Goal: Task Accomplishment & Management: Manage account settings

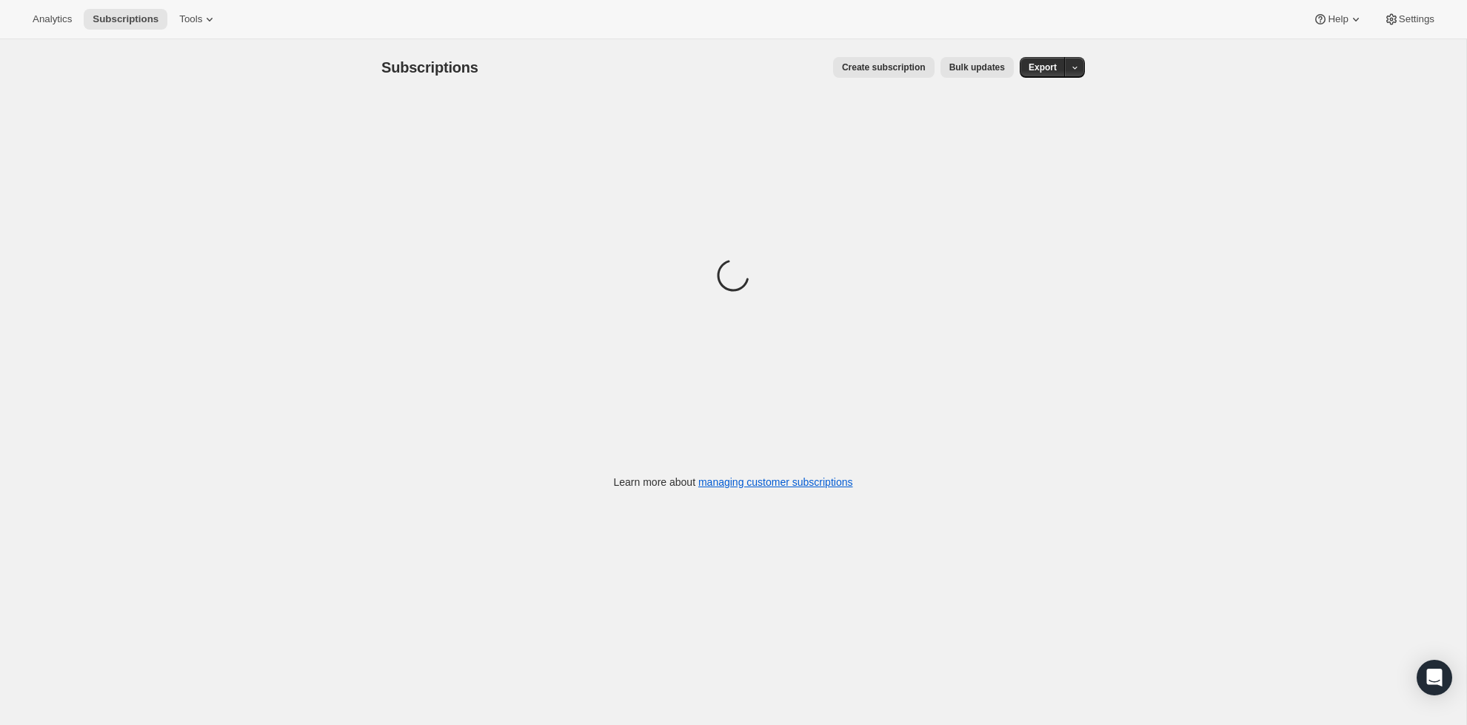
scroll to position [1, 0]
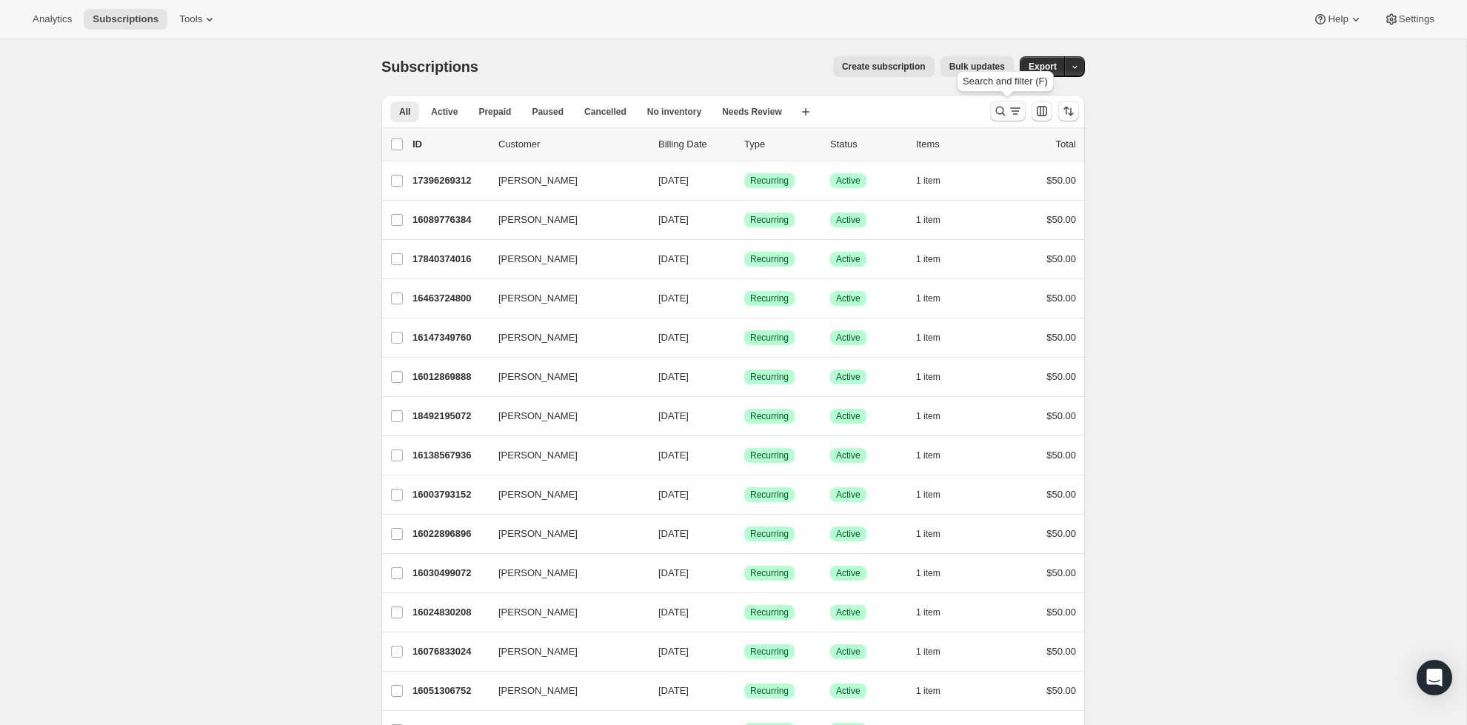
click at [1003, 110] on icon "Search and filter results" at bounding box center [1001, 112] width 10 height 10
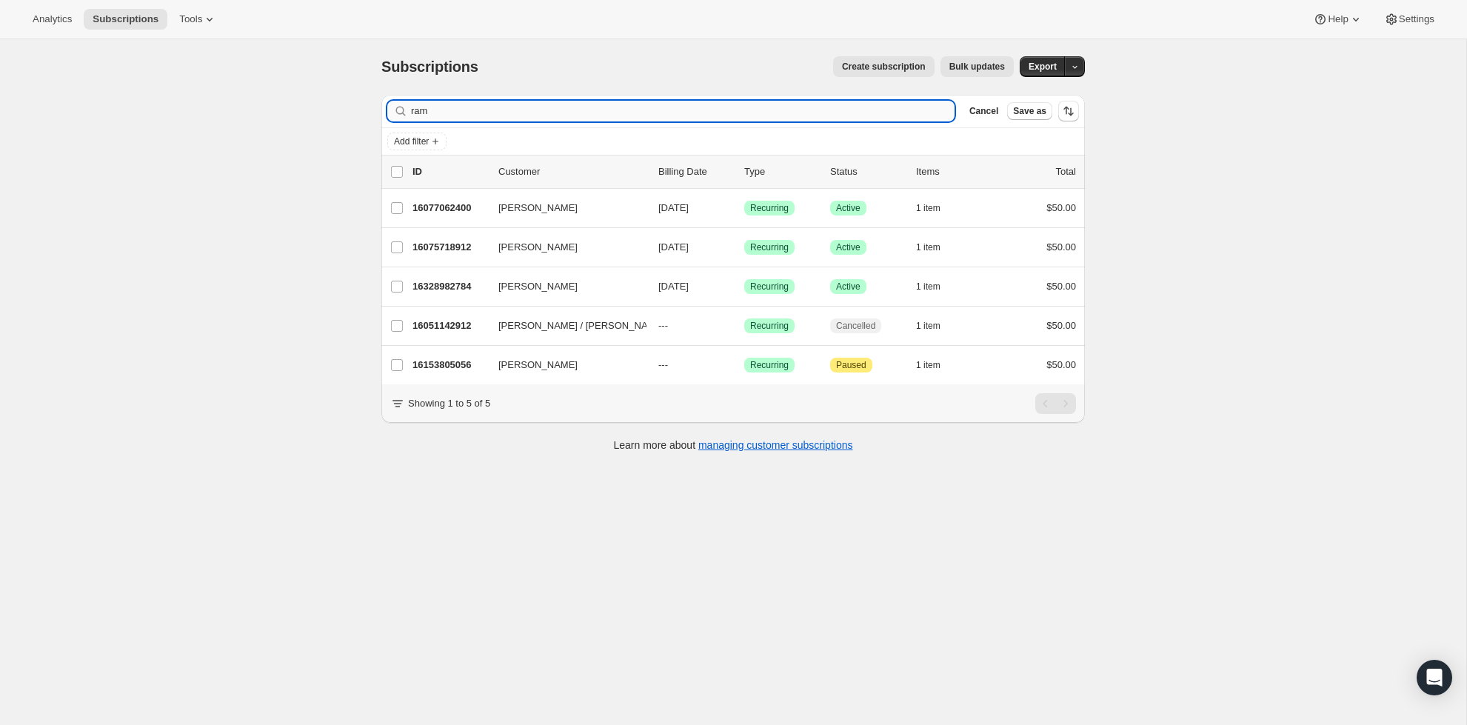
scroll to position [0, 0]
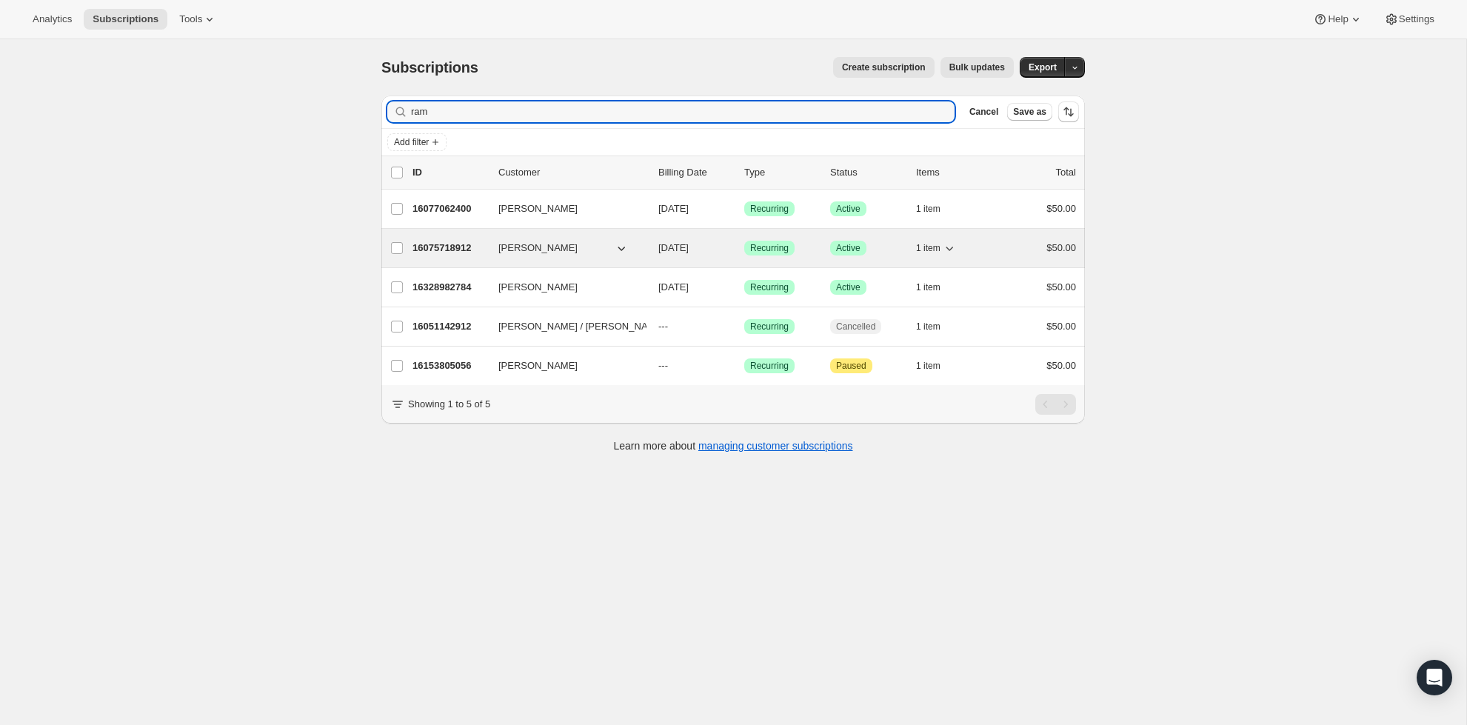
type input "ram"
click at [437, 250] on p "16075718912" at bounding box center [450, 248] width 74 height 15
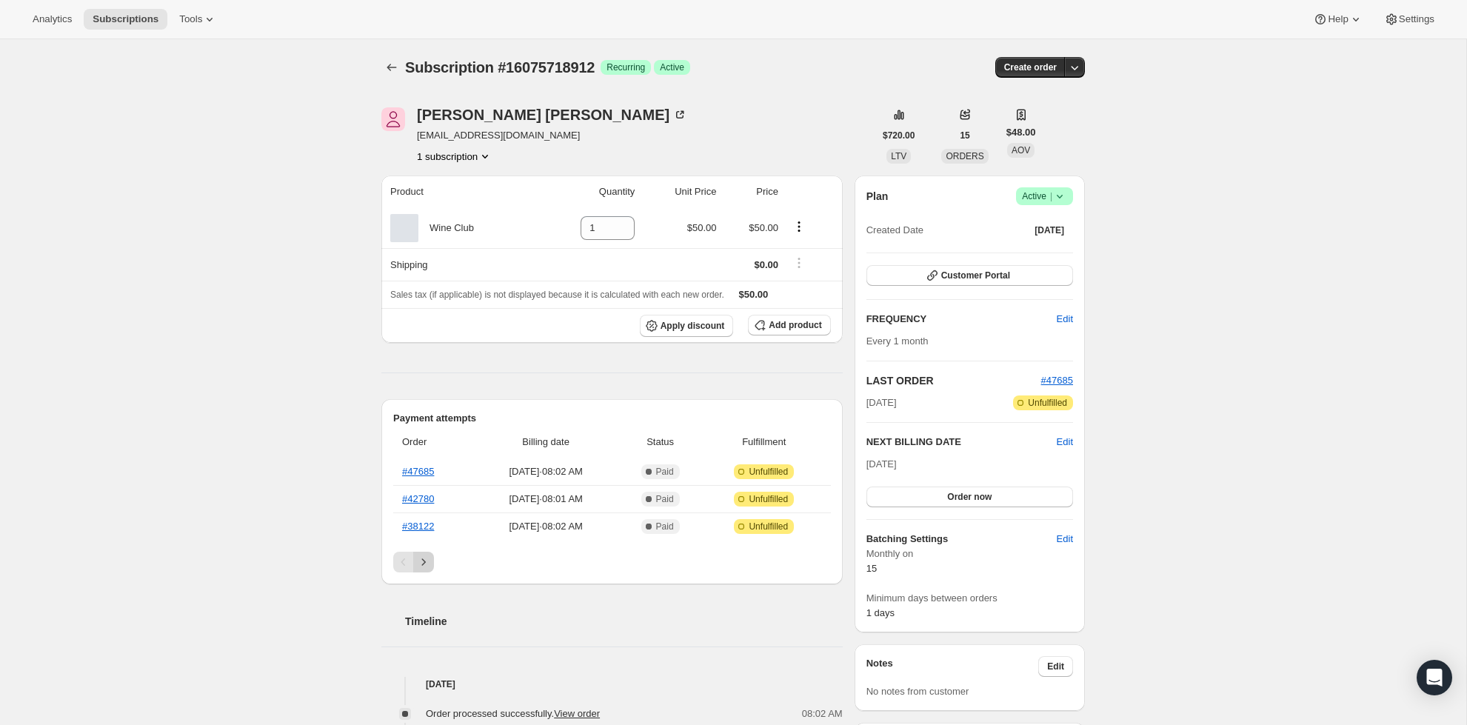
click at [430, 564] on icon "Next" at bounding box center [423, 562] width 15 height 15
click at [410, 564] on icon "Previous" at bounding box center [403, 562] width 15 height 15
click at [413, 525] on link "#38122" at bounding box center [418, 526] width 32 height 11
click at [422, 496] on link "#42780" at bounding box center [418, 498] width 32 height 11
click at [430, 467] on link "#47685" at bounding box center [418, 471] width 32 height 11
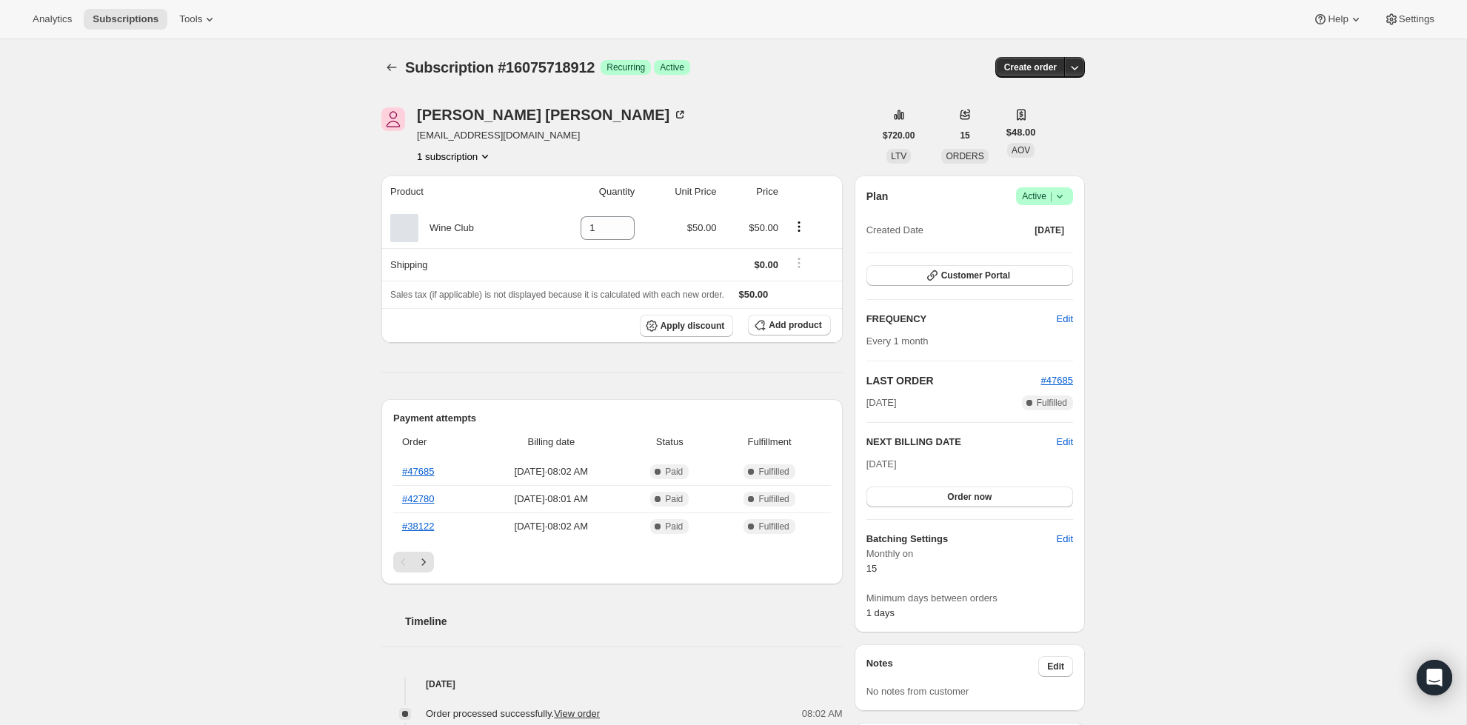
click at [1064, 198] on icon at bounding box center [1059, 196] width 15 height 15
click at [1049, 258] on button "Cancel subscription" at bounding box center [1040, 250] width 93 height 24
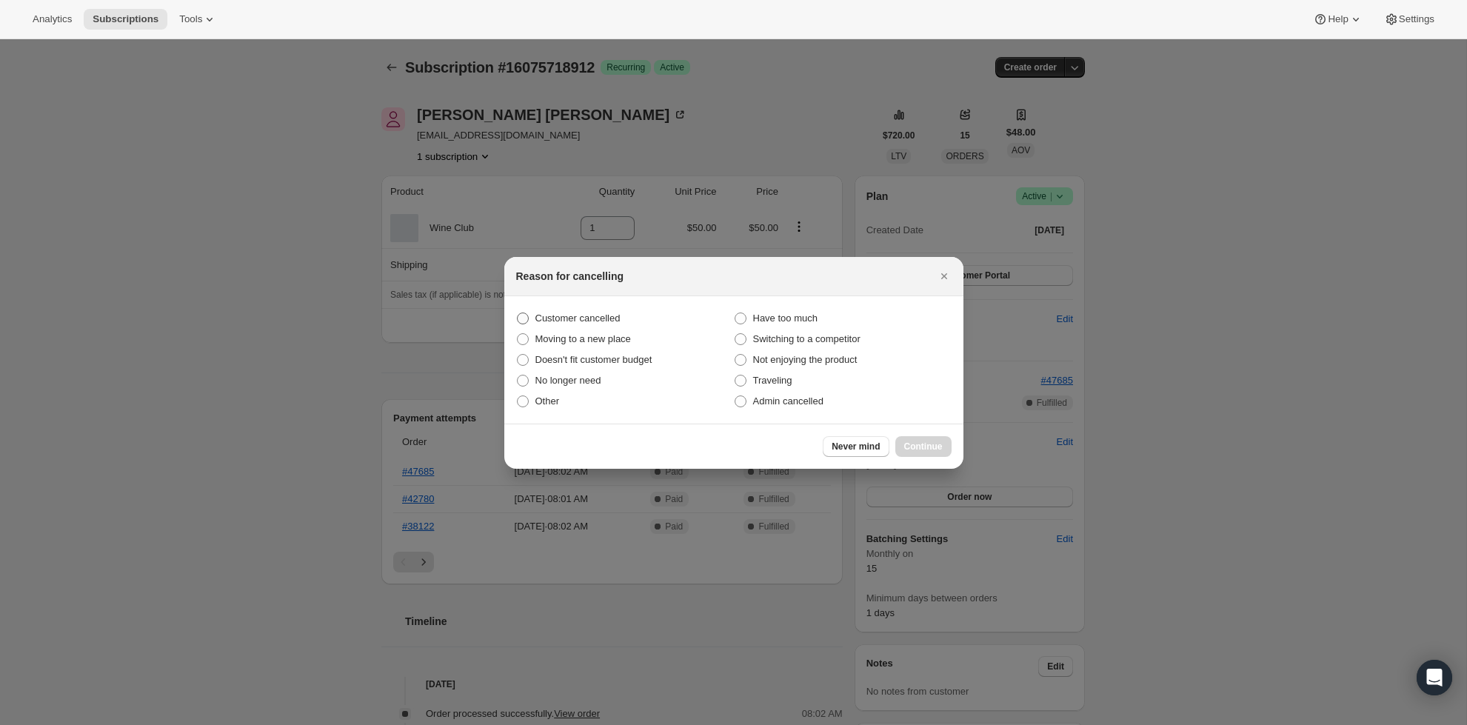
click at [601, 311] on span "Customer cancelled" at bounding box center [577, 318] width 85 height 15
click at [518, 313] on input "Customer cancelled" at bounding box center [517, 313] width 1 height 1
radio input "true"
click at [937, 444] on span "Continue" at bounding box center [923, 447] width 39 height 12
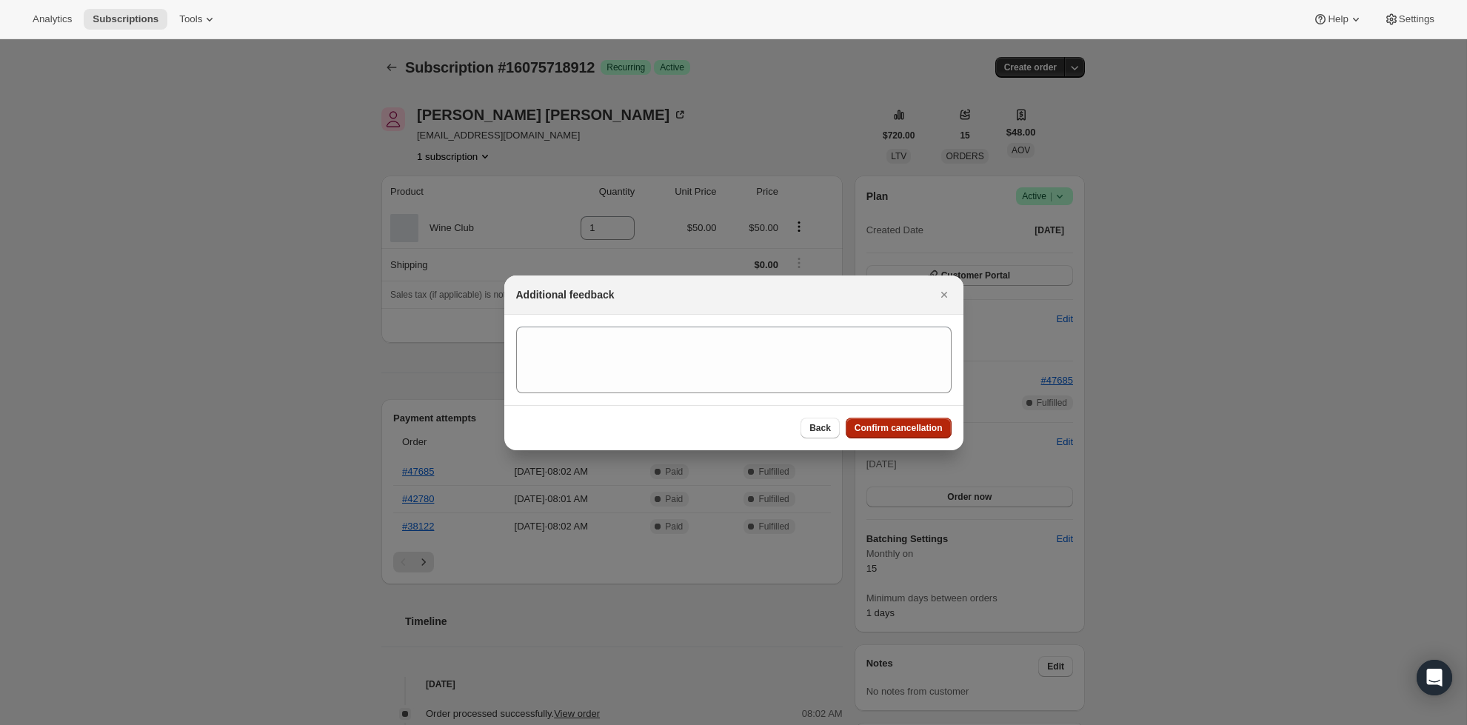
click at [932, 430] on span "Confirm cancellation" at bounding box center [899, 428] width 88 height 12
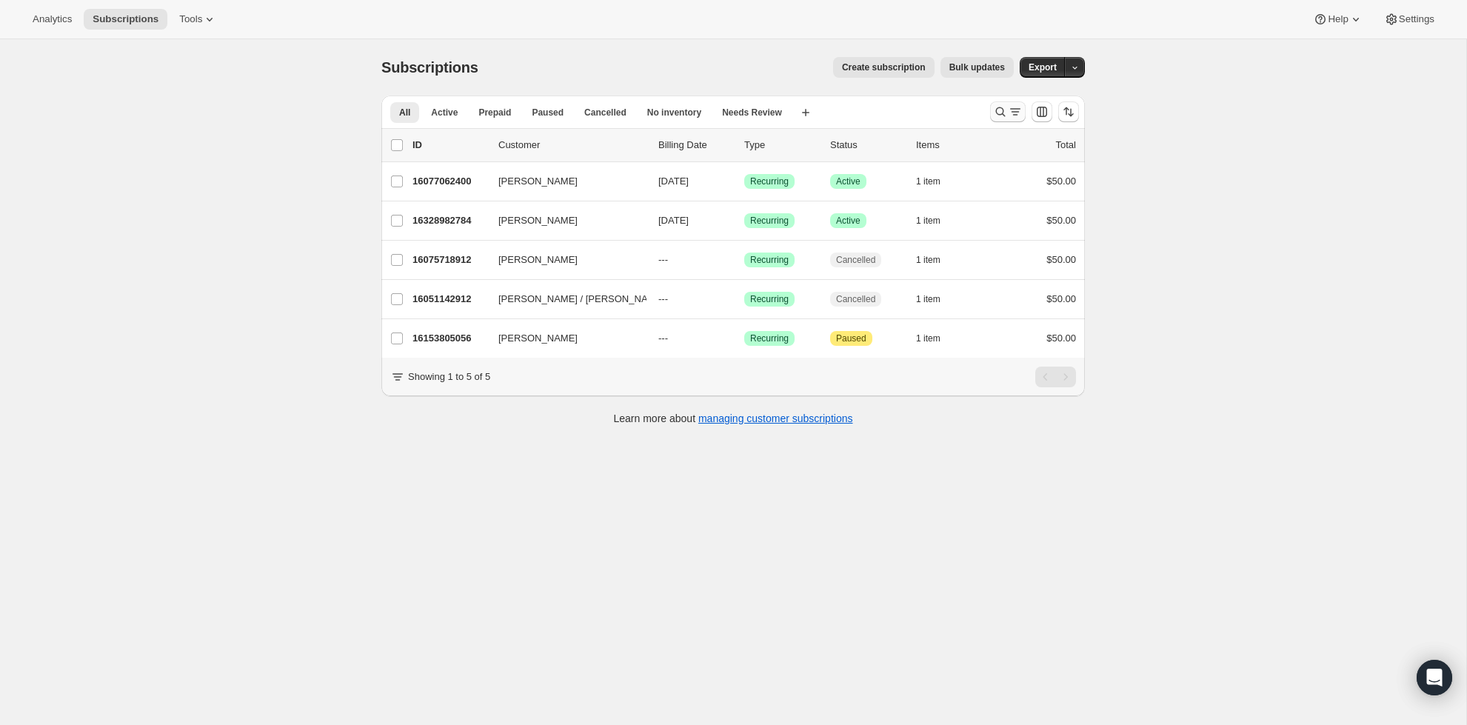
click at [1001, 110] on icon "Search and filter results" at bounding box center [1000, 111] width 15 height 15
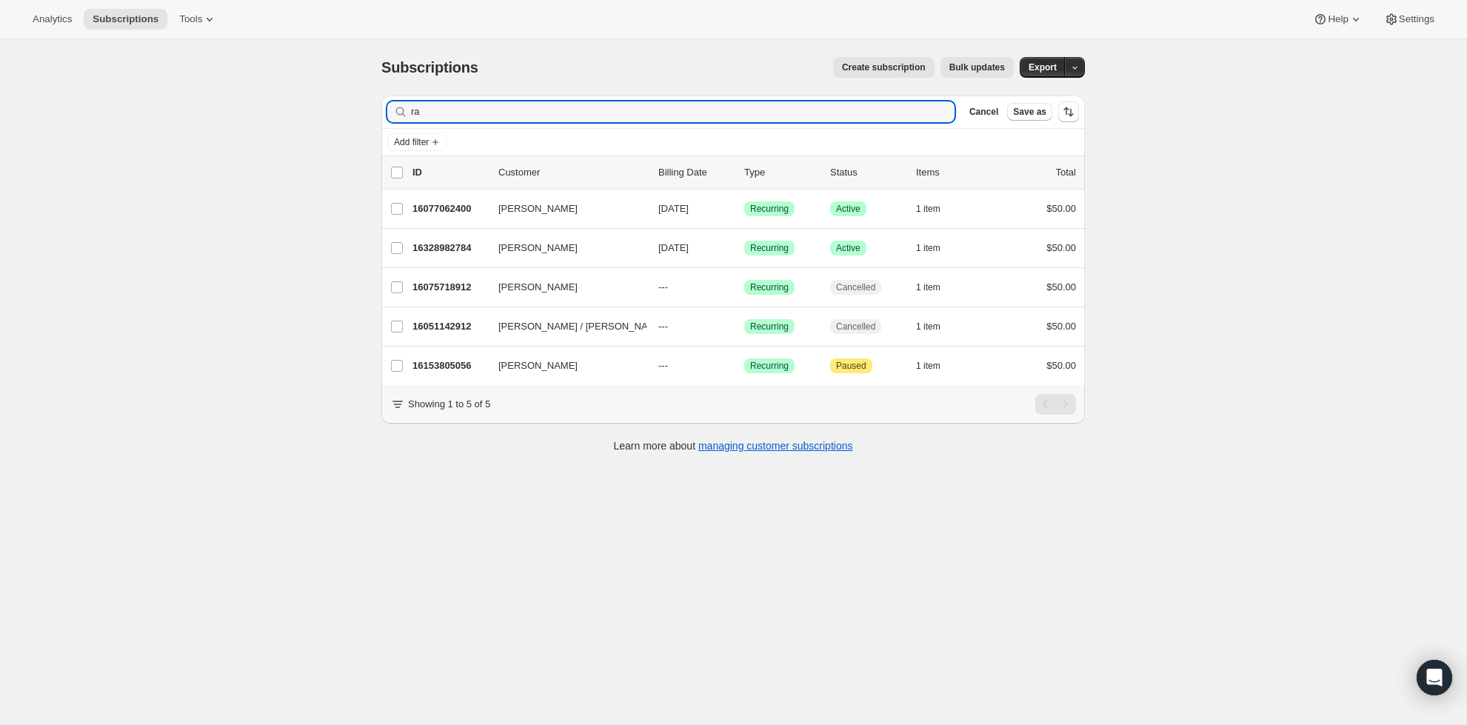
type input "r"
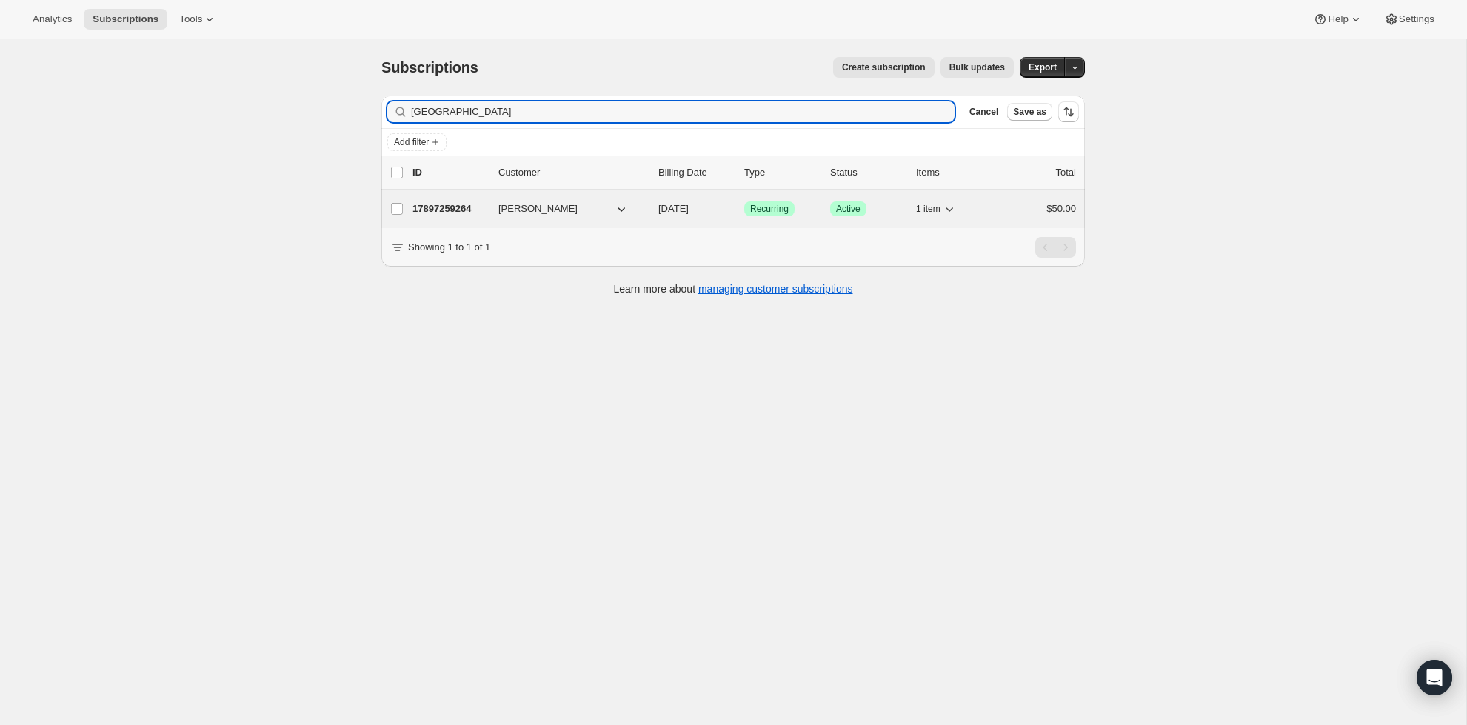
type input "[GEOGRAPHIC_DATA]"
click at [426, 212] on p "17897259264" at bounding box center [450, 208] width 74 height 15
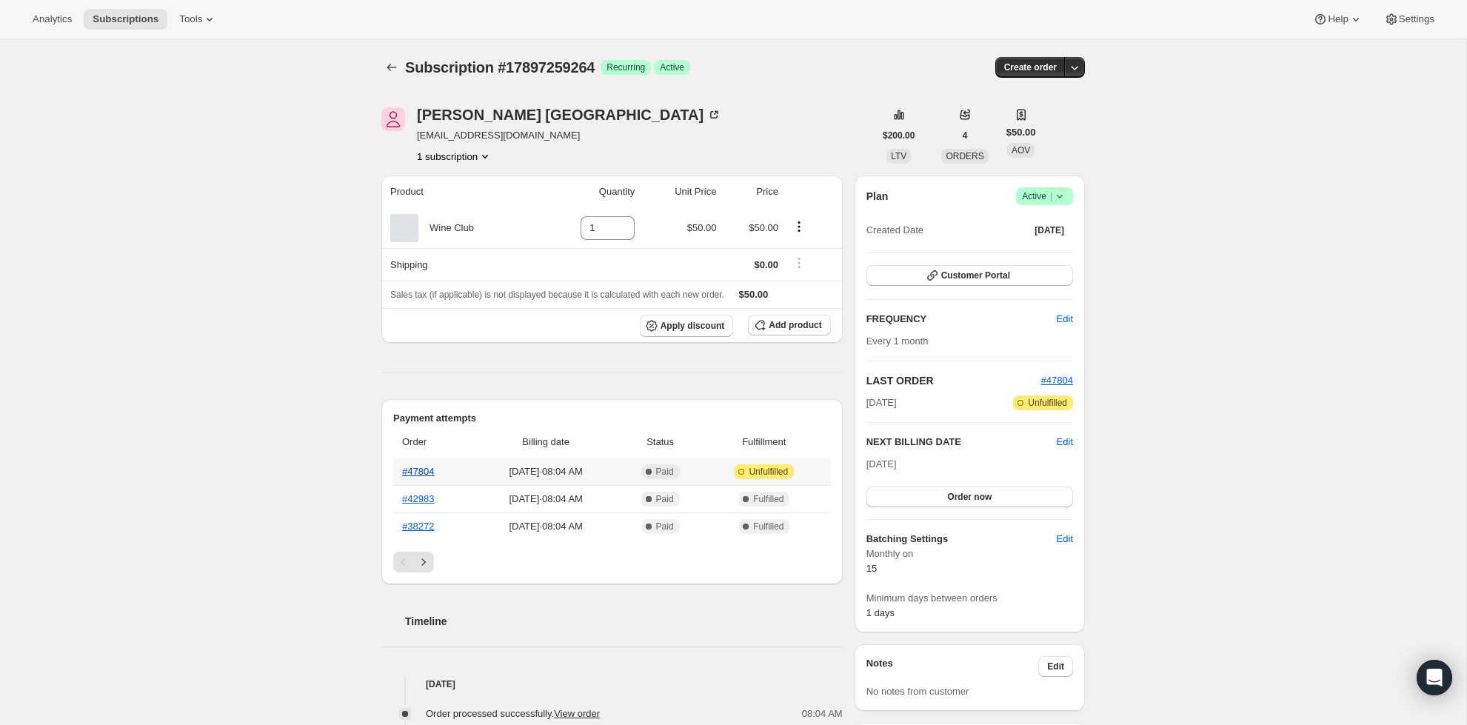
click at [433, 473] on link "#47804" at bounding box center [418, 471] width 32 height 11
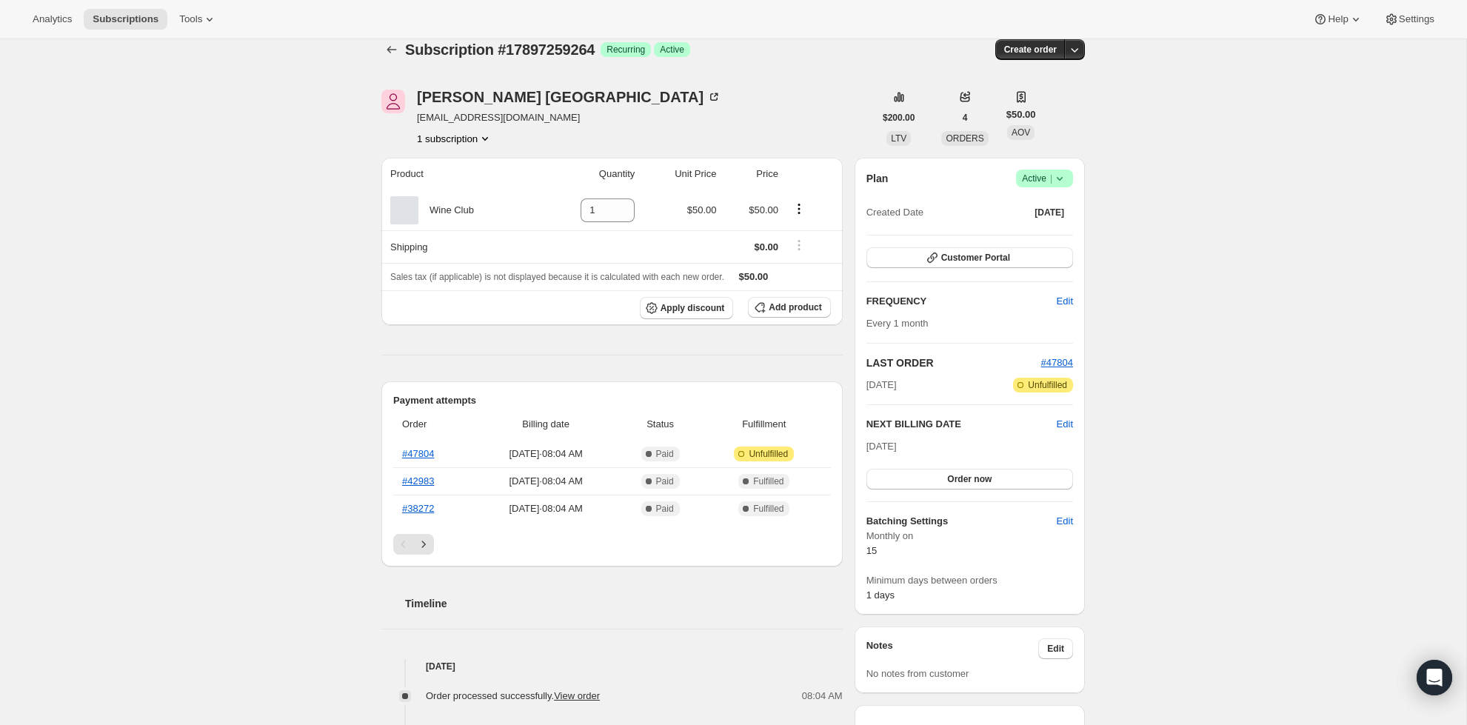
click at [1037, 183] on span "Active |" at bounding box center [1044, 178] width 45 height 15
click at [1038, 238] on span "Cancel subscription" at bounding box center [1040, 232] width 84 height 11
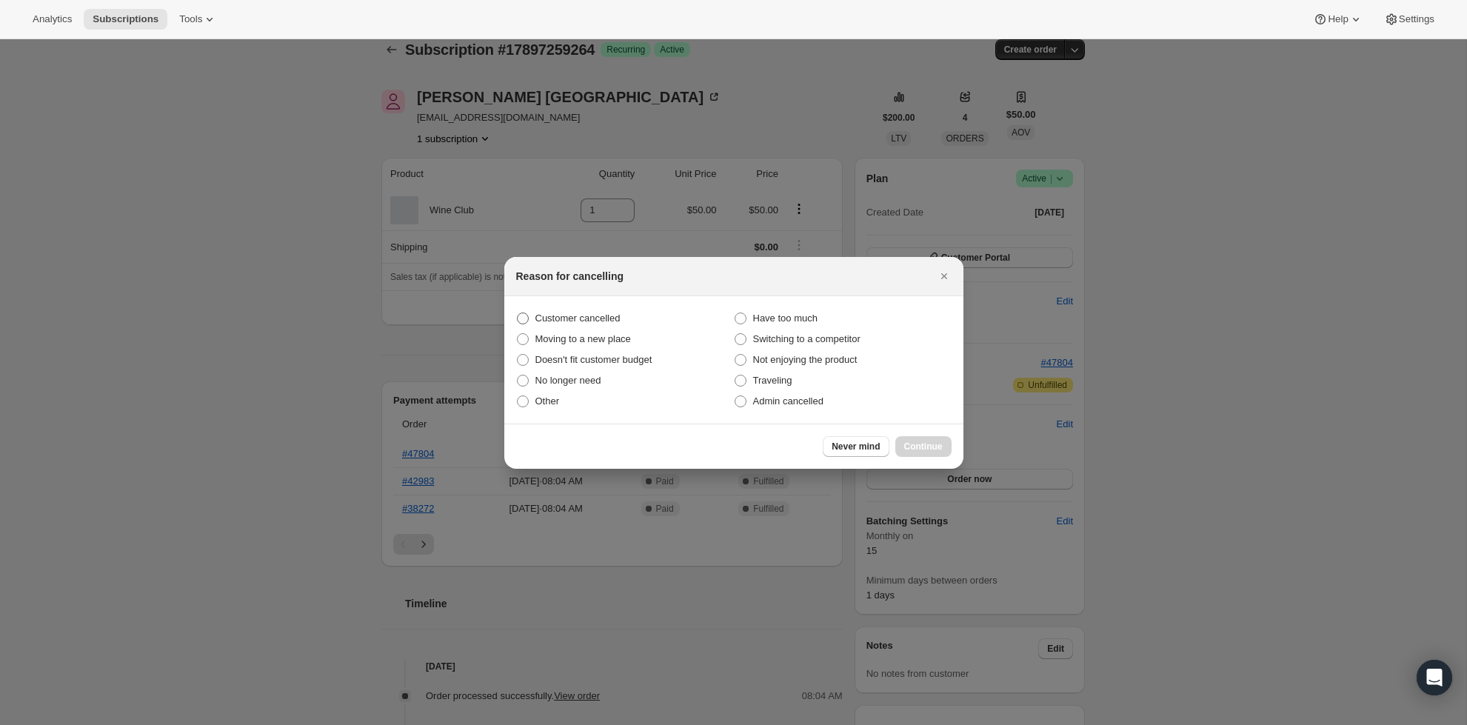
click at [576, 313] on span "Customer cancelled" at bounding box center [577, 318] width 85 height 11
click at [518, 313] on input "Customer cancelled" at bounding box center [517, 313] width 1 height 1
radio input "true"
click at [927, 444] on span "Continue" at bounding box center [923, 447] width 39 height 12
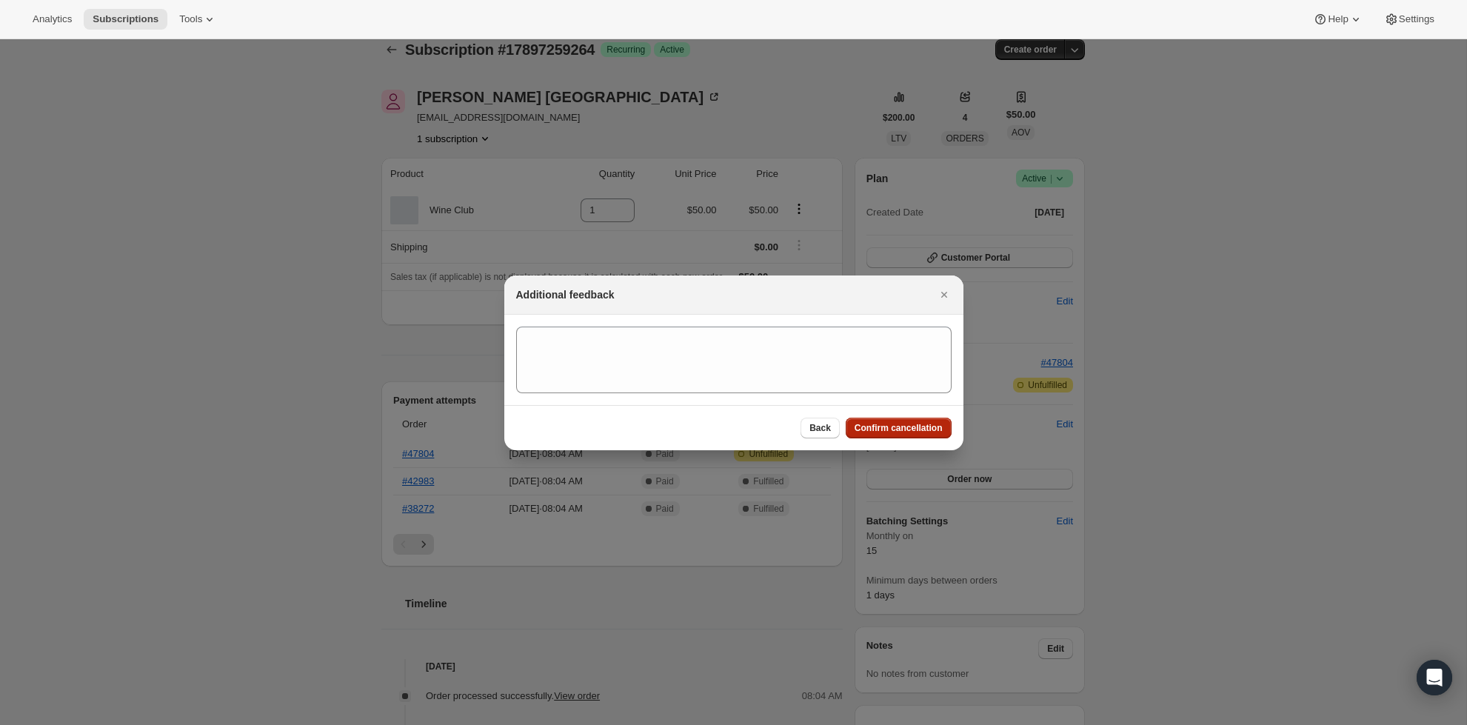
click at [935, 424] on span "Confirm cancellation" at bounding box center [899, 428] width 88 height 12
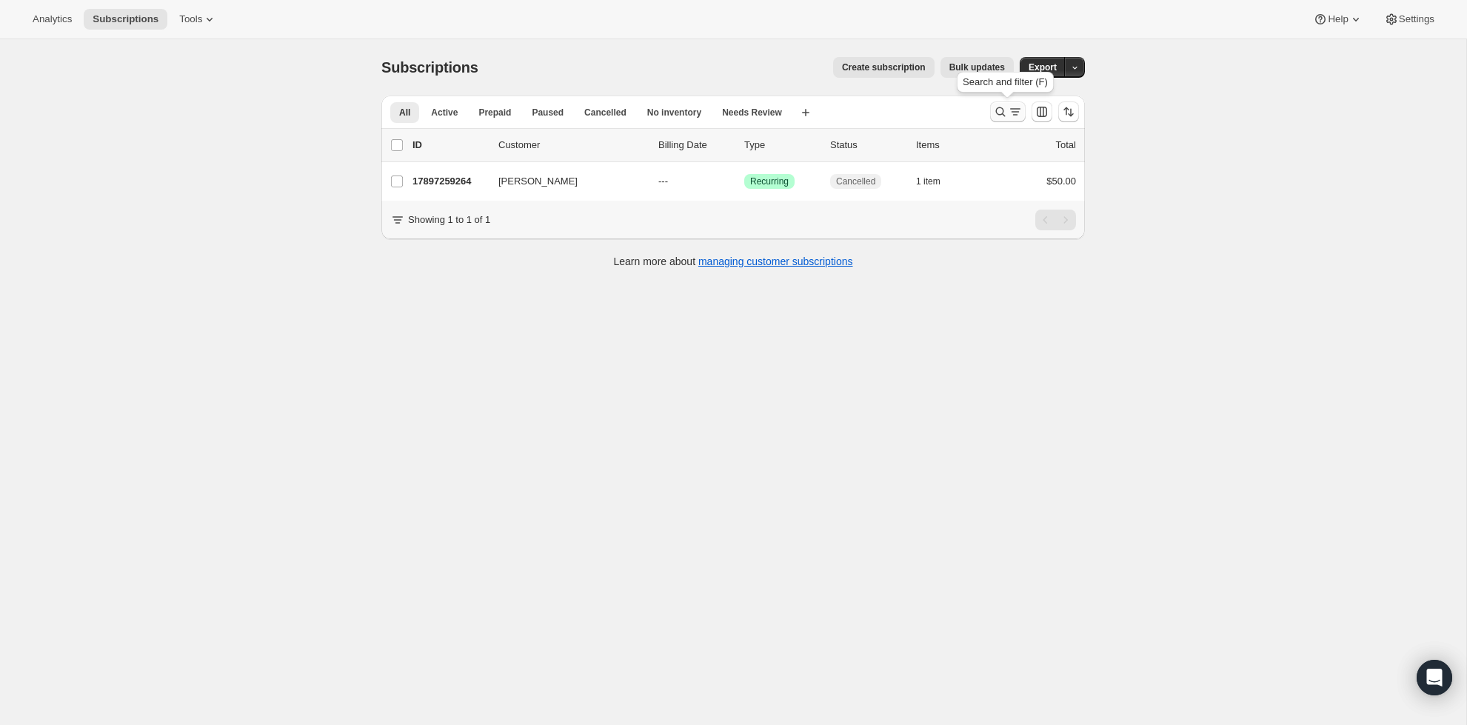
click at [1005, 105] on icon "Search and filter results" at bounding box center [1000, 111] width 15 height 15
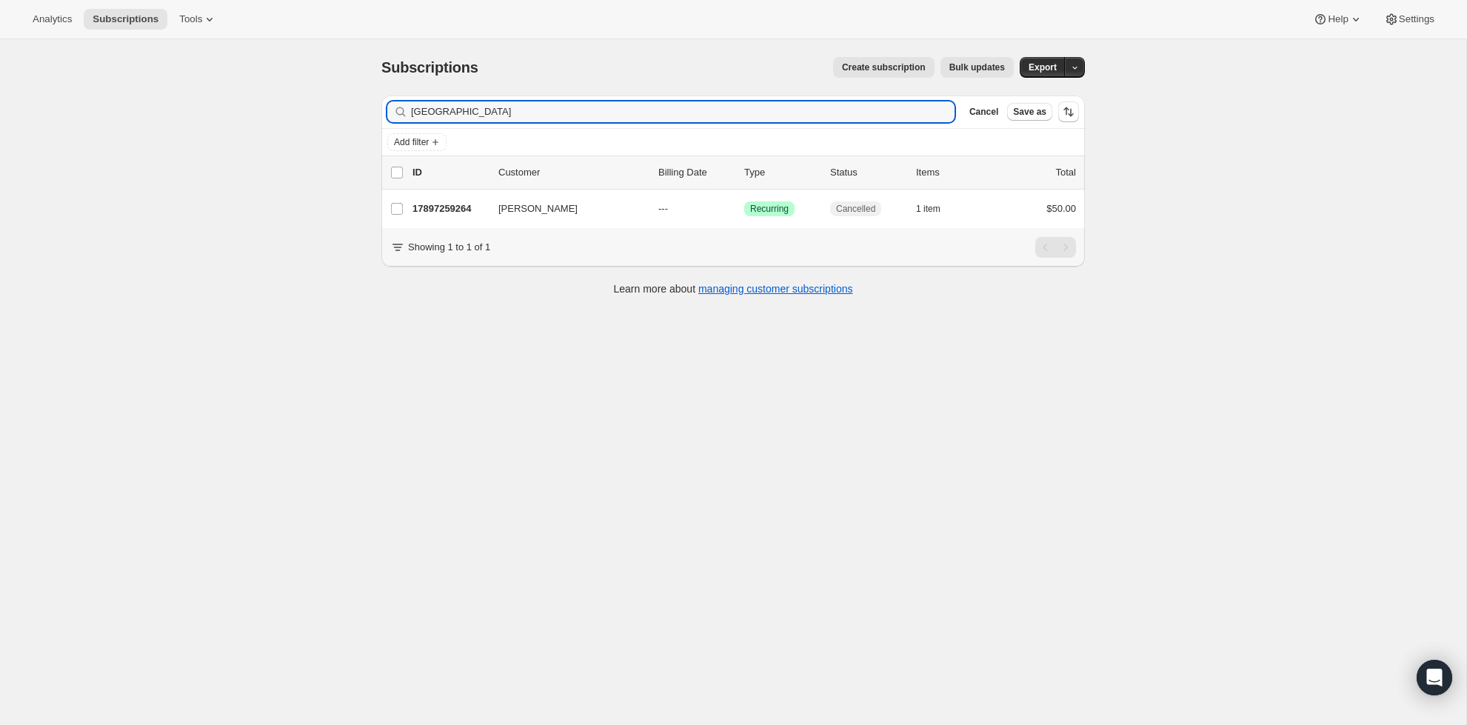
click at [936, 116] on div "lyon Clear" at bounding box center [670, 111] width 567 height 21
click at [935, 109] on icon "button" at bounding box center [938, 111] width 15 height 15
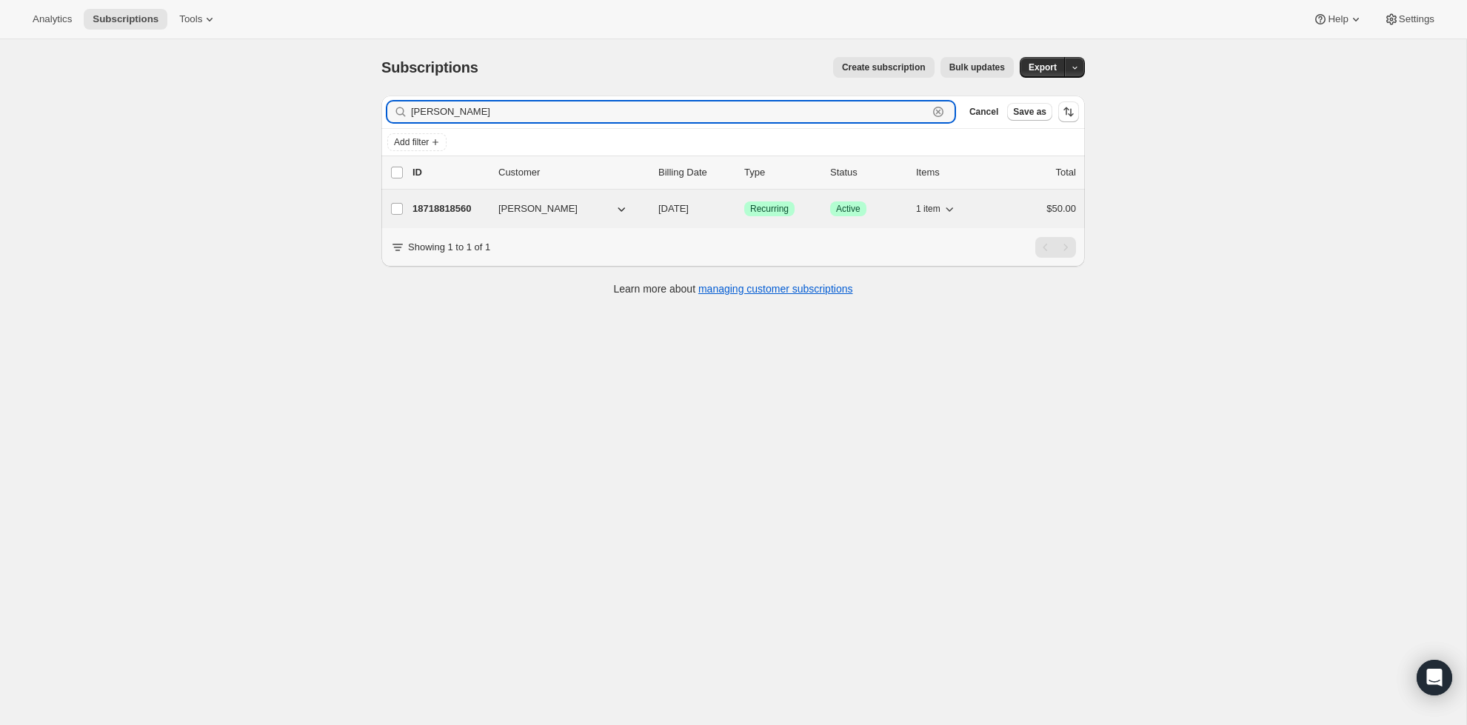
type input "[PERSON_NAME]"
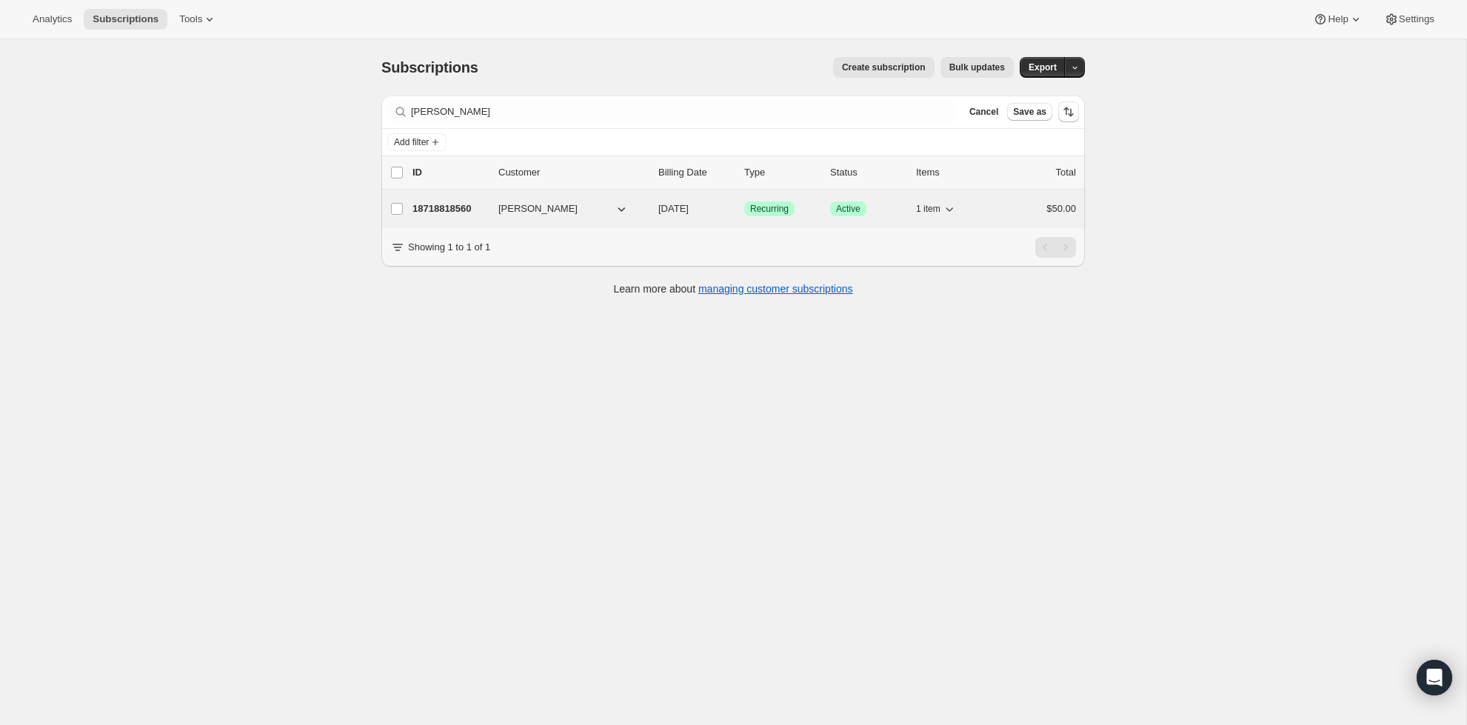
click at [1008, 207] on div "$50.00" at bounding box center [1039, 208] width 74 height 15
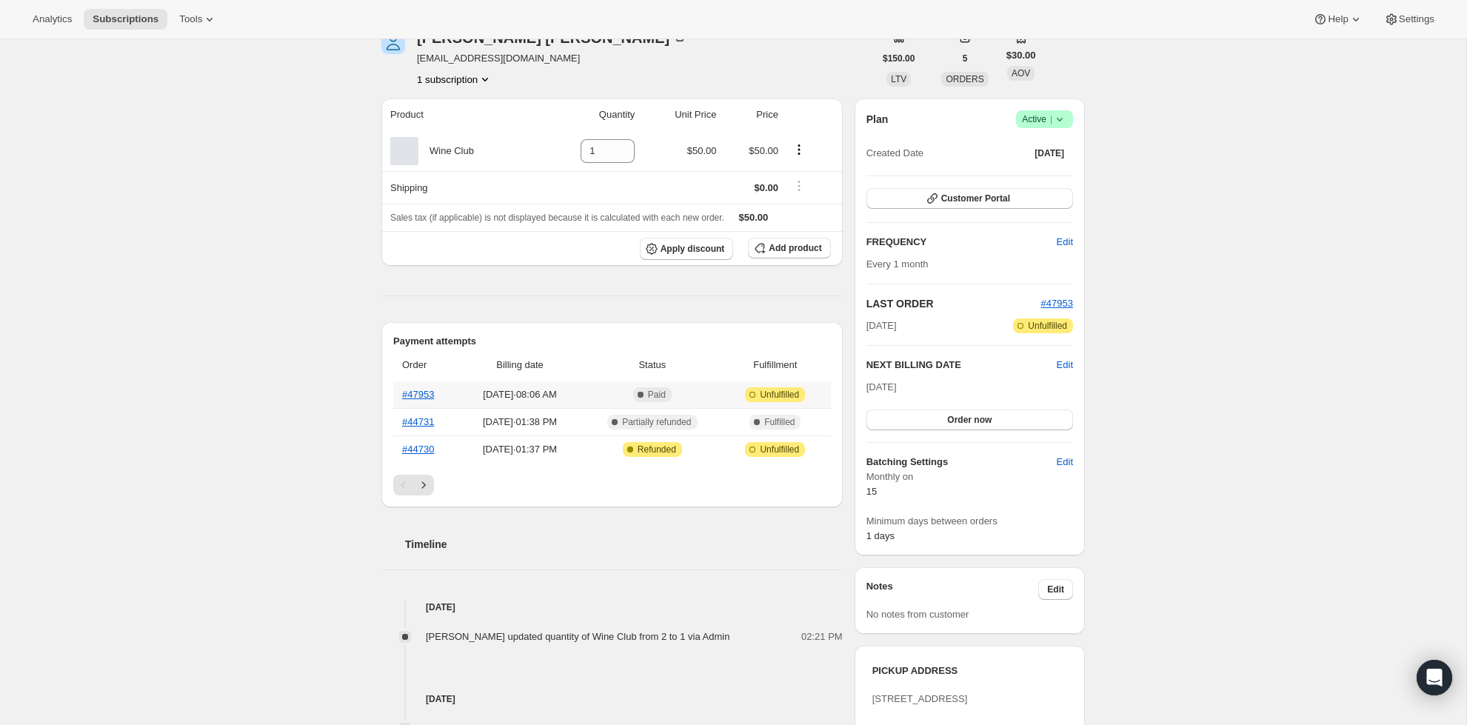
scroll to position [75, 0]
click at [417, 484] on icon "Next" at bounding box center [423, 487] width 15 height 15
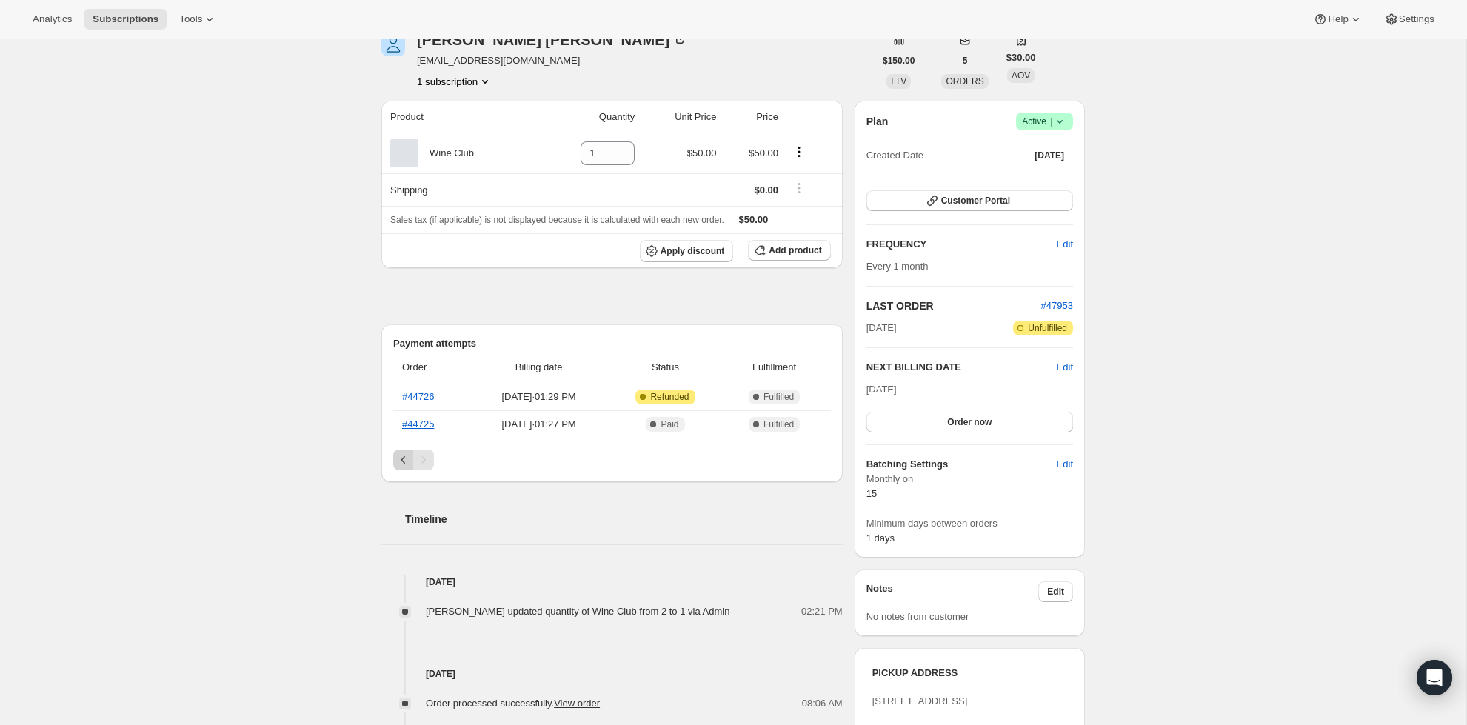
click at [404, 457] on icon "Previous" at bounding box center [403, 460] width 15 height 15
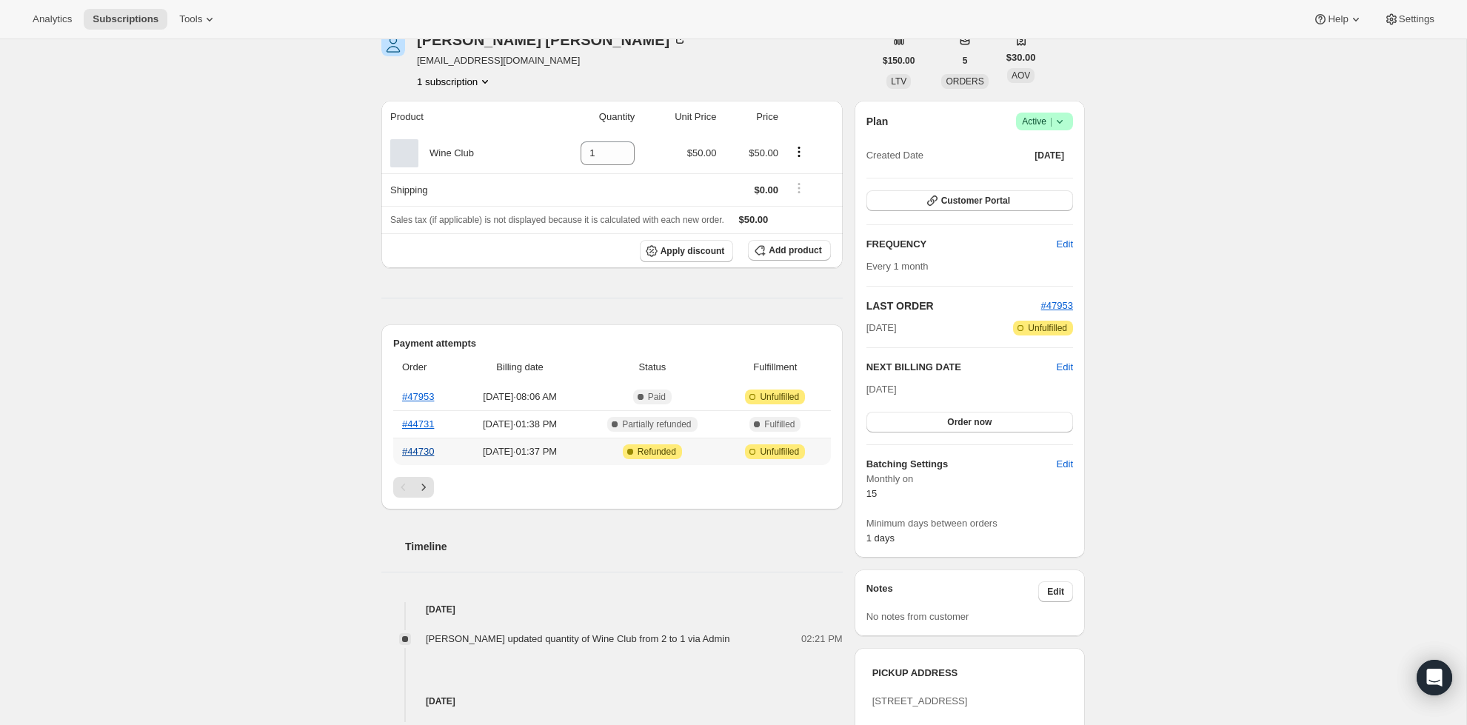
click at [424, 450] on link "#44730" at bounding box center [418, 451] width 32 height 11
click at [424, 481] on icon "Next" at bounding box center [423, 487] width 15 height 15
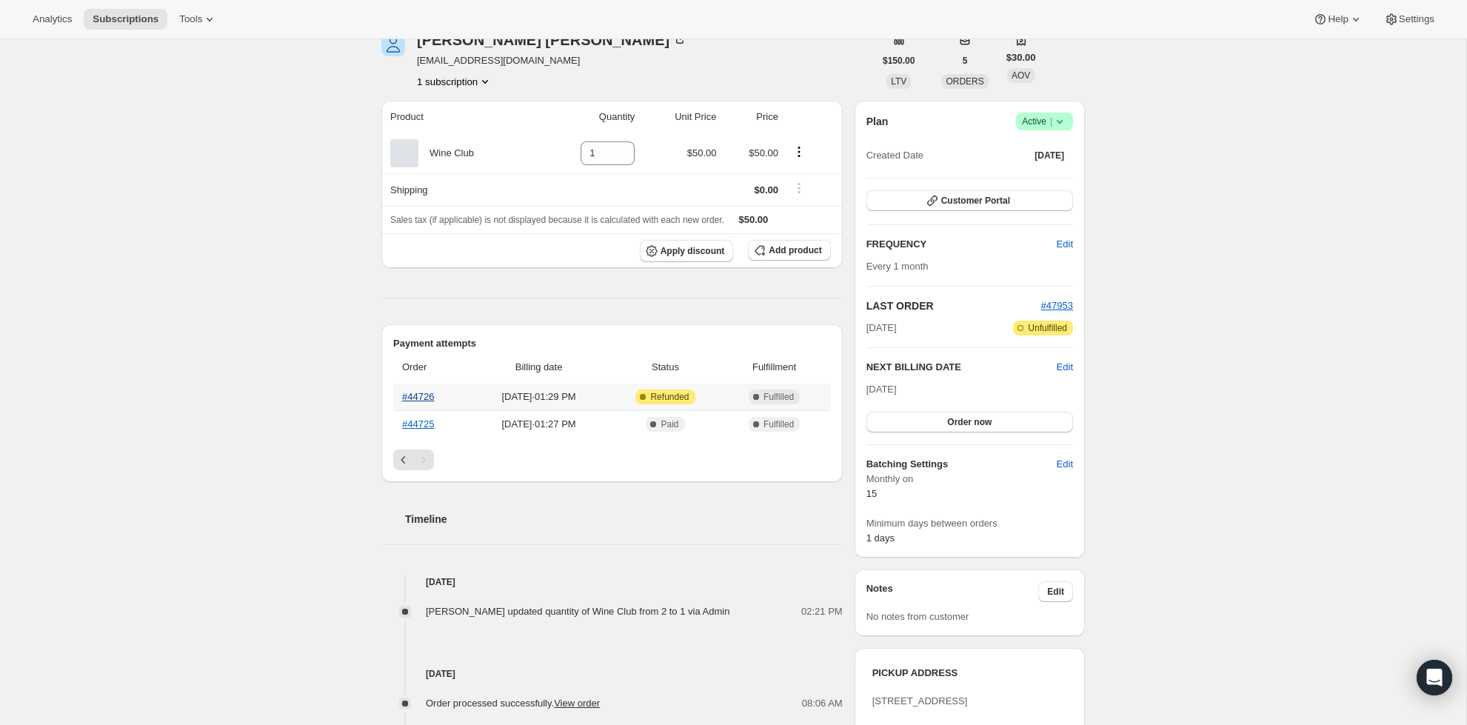
click at [417, 397] on link "#44726" at bounding box center [418, 396] width 32 height 11
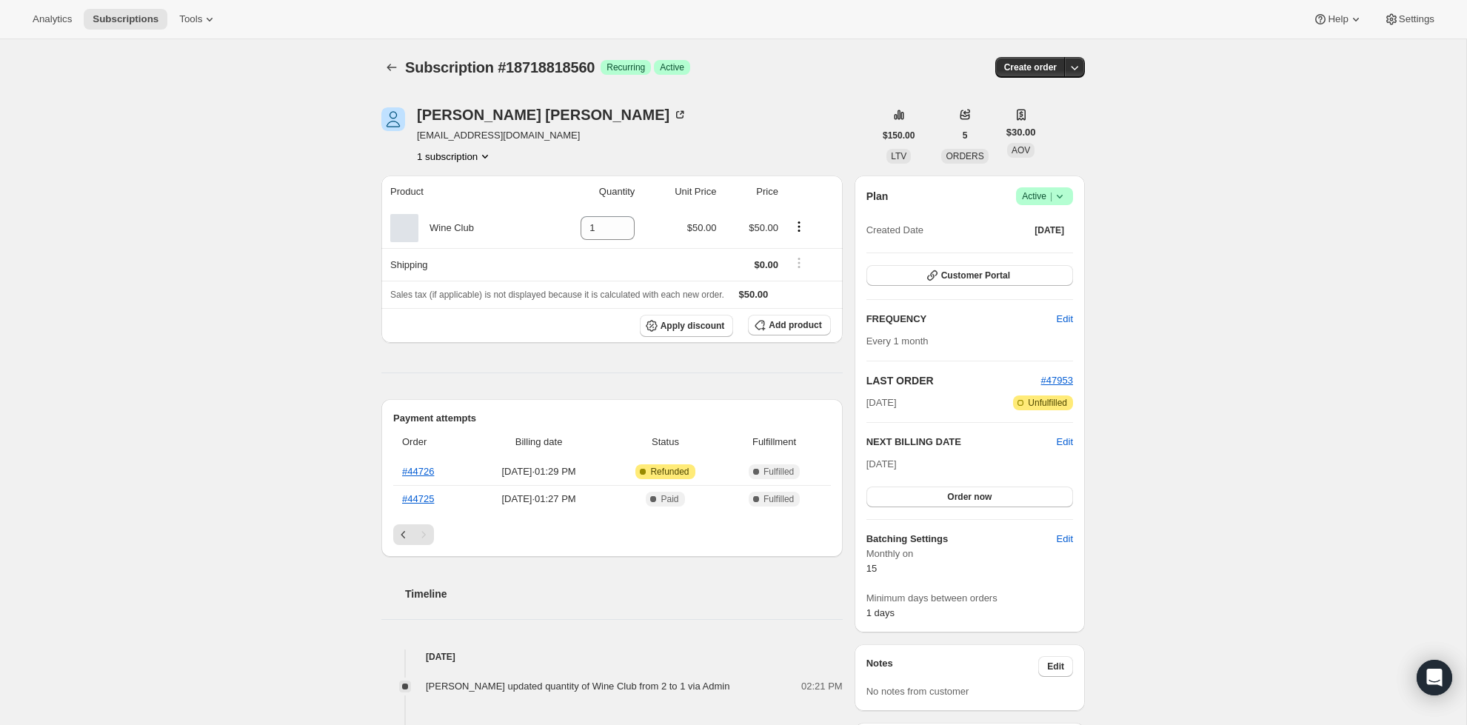
scroll to position [0, 0]
click at [474, 112] on div "[PERSON_NAME]" at bounding box center [552, 114] width 270 height 15
click at [799, 222] on icon "Product actions" at bounding box center [799, 226] width 15 height 15
click at [1181, 278] on div "Subscription #18718818560. This page is ready Subscription #18718818560 Success…" at bounding box center [733, 642] width 1467 height 1206
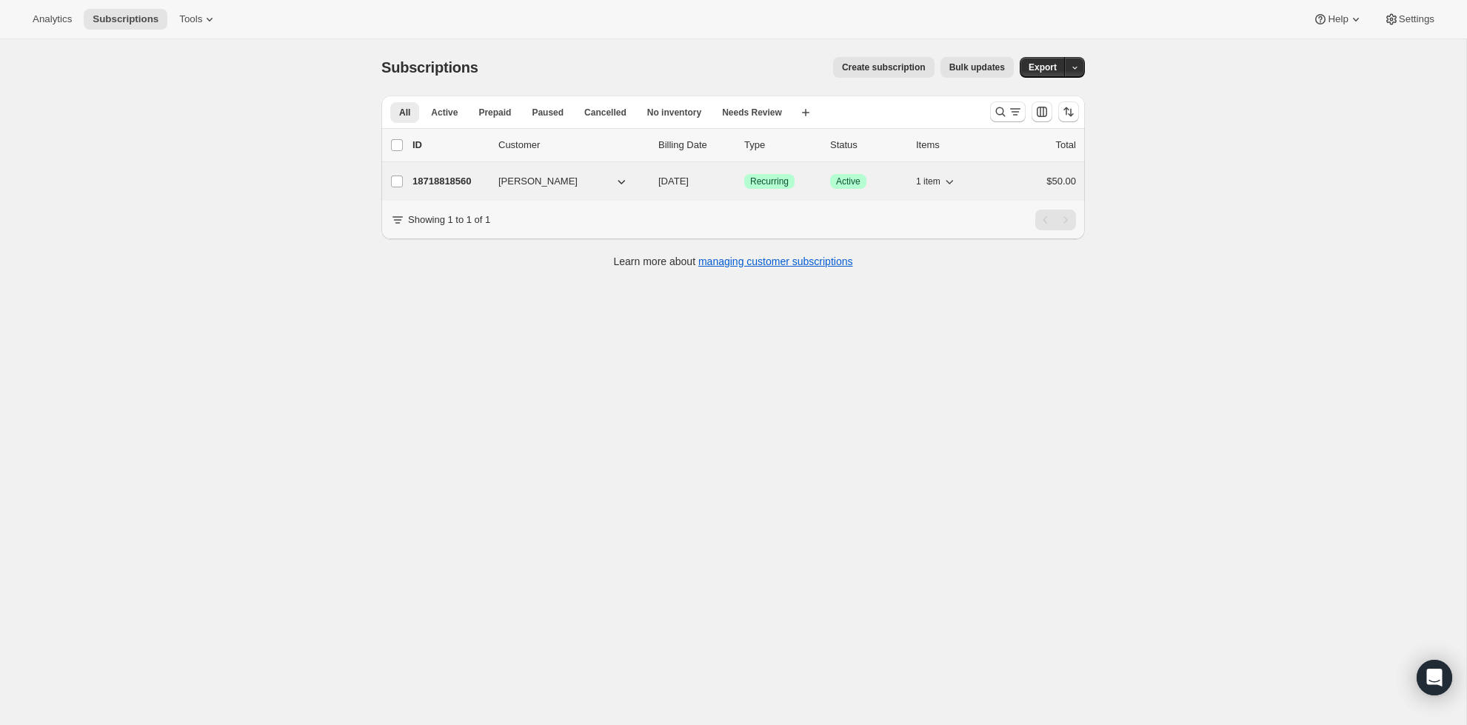
click at [1037, 178] on div "$50.00" at bounding box center [1039, 181] width 74 height 15
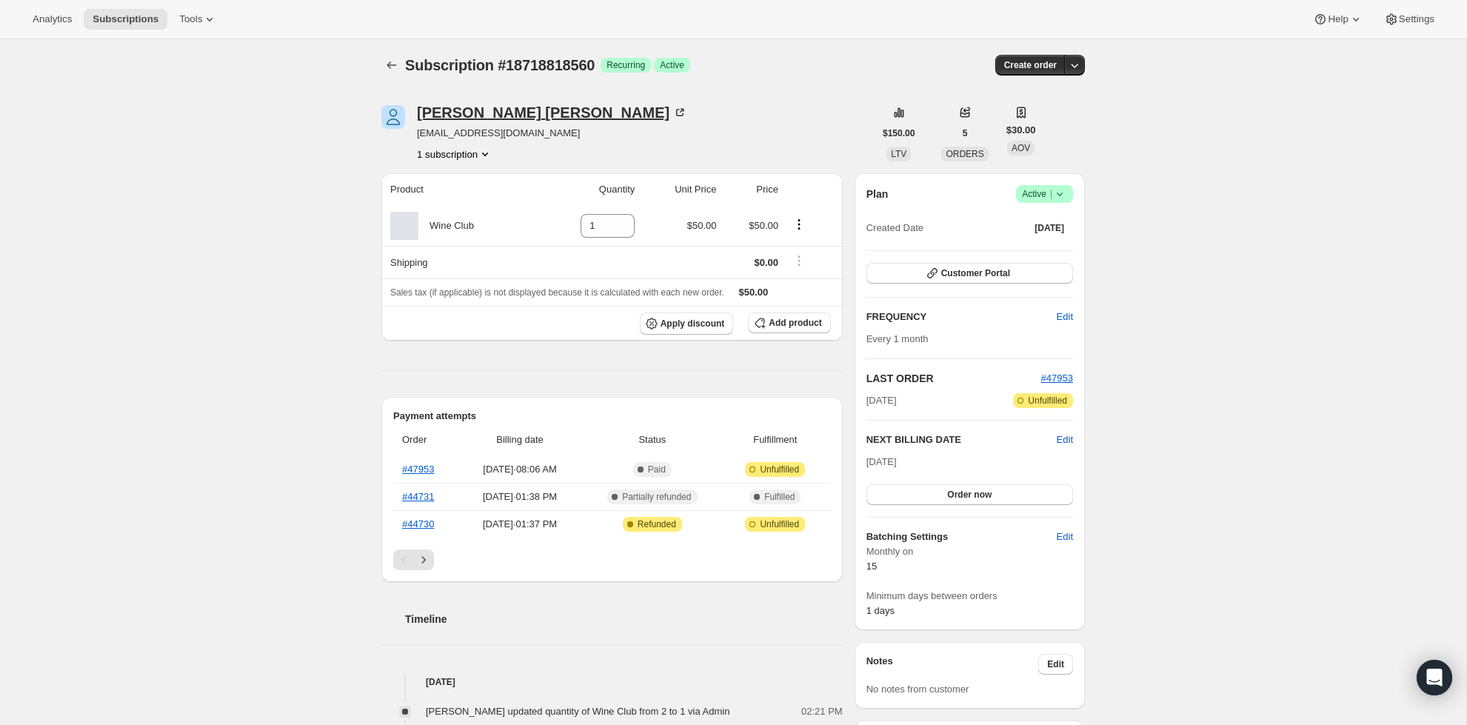
click at [432, 114] on div "[PERSON_NAME]" at bounding box center [552, 112] width 270 height 15
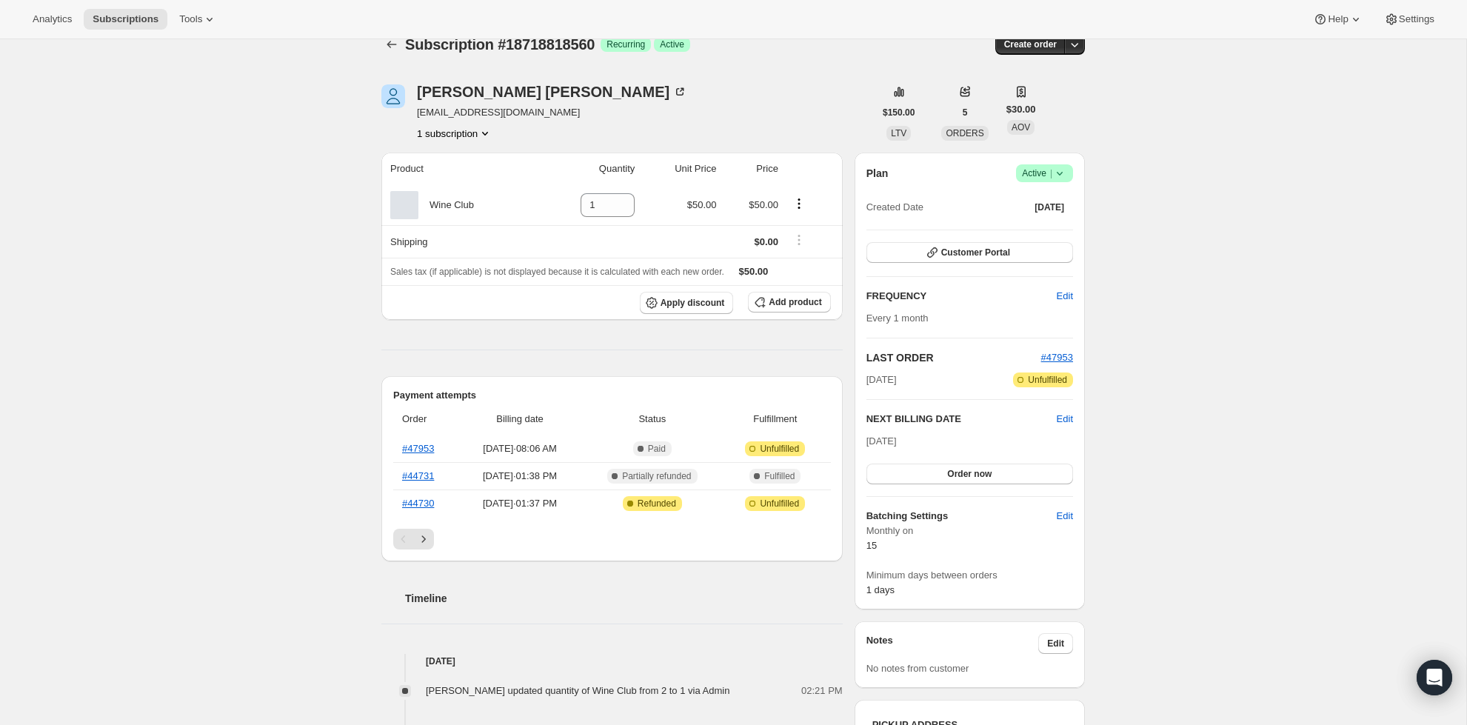
scroll to position [24, 0]
click at [478, 130] on icon "Product actions" at bounding box center [485, 132] width 15 height 15
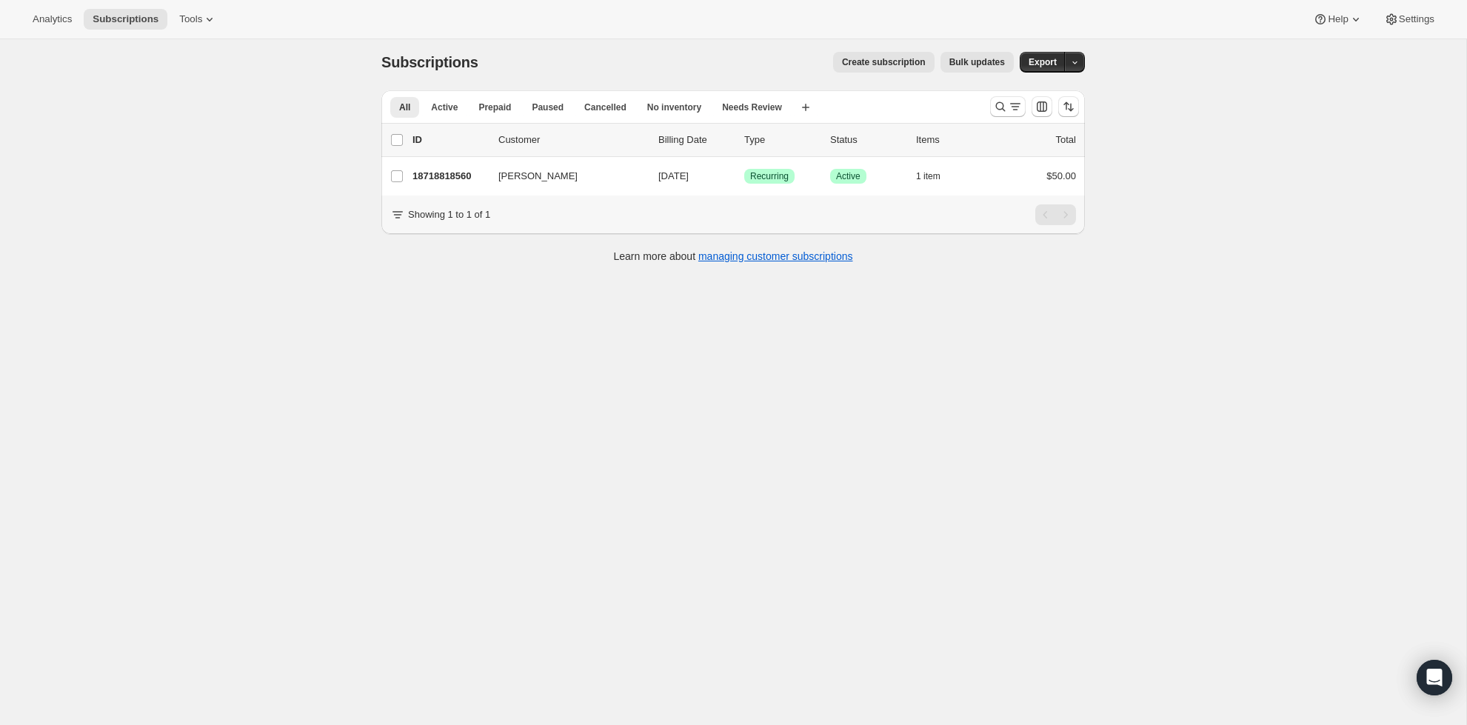
scroll to position [4, 0]
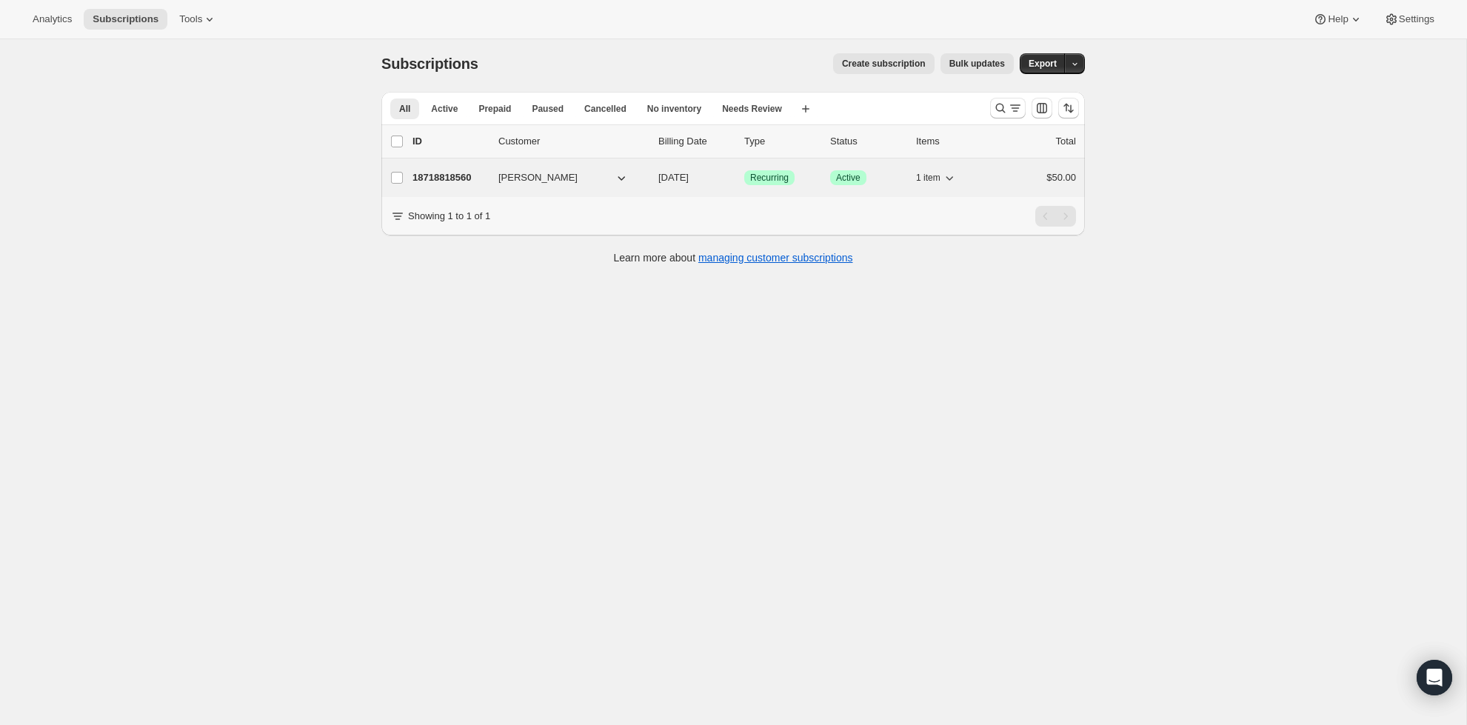
click at [1060, 167] on div "18718818560 [PERSON_NAME] [DATE] Success Recurring Success Active 1 item $50.00" at bounding box center [745, 177] width 664 height 21
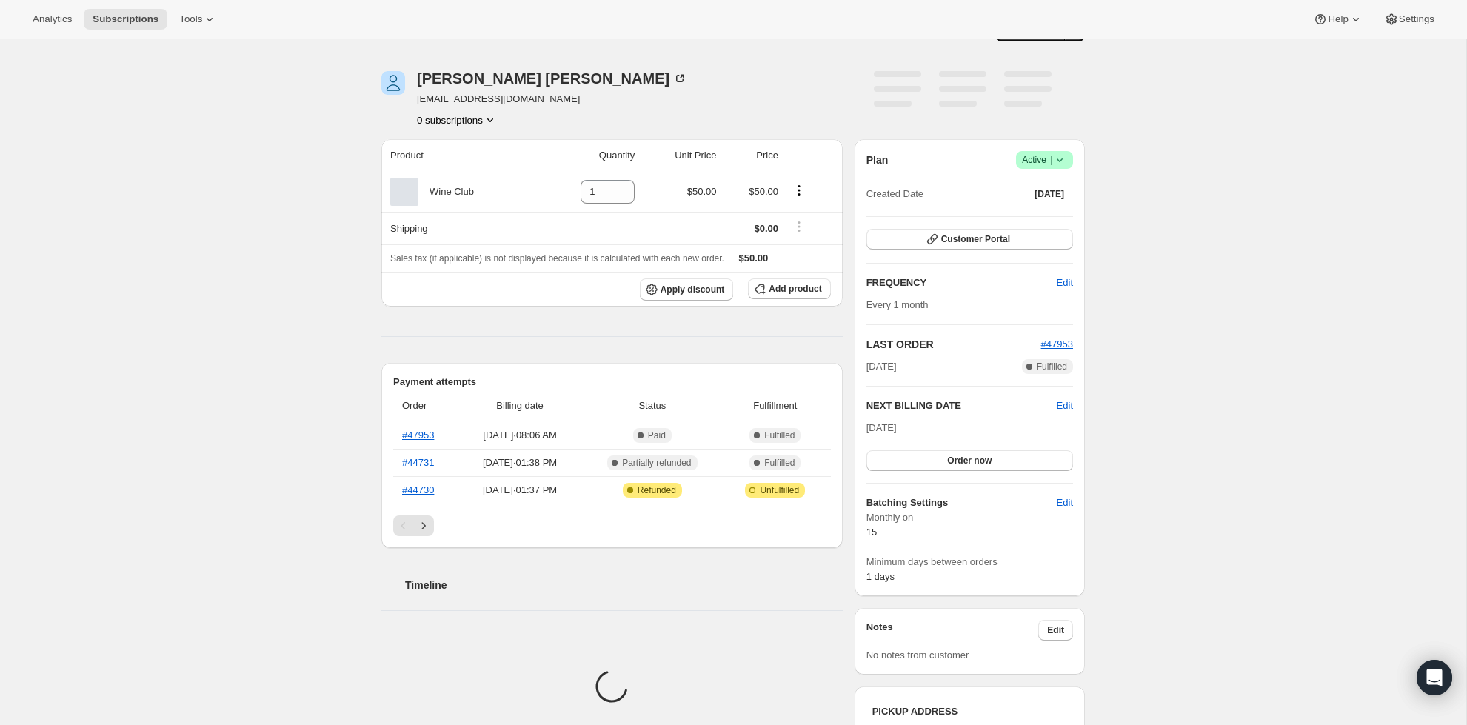
scroll to position [36, 0]
click at [1067, 404] on span "Edit" at bounding box center [1065, 406] width 16 height 15
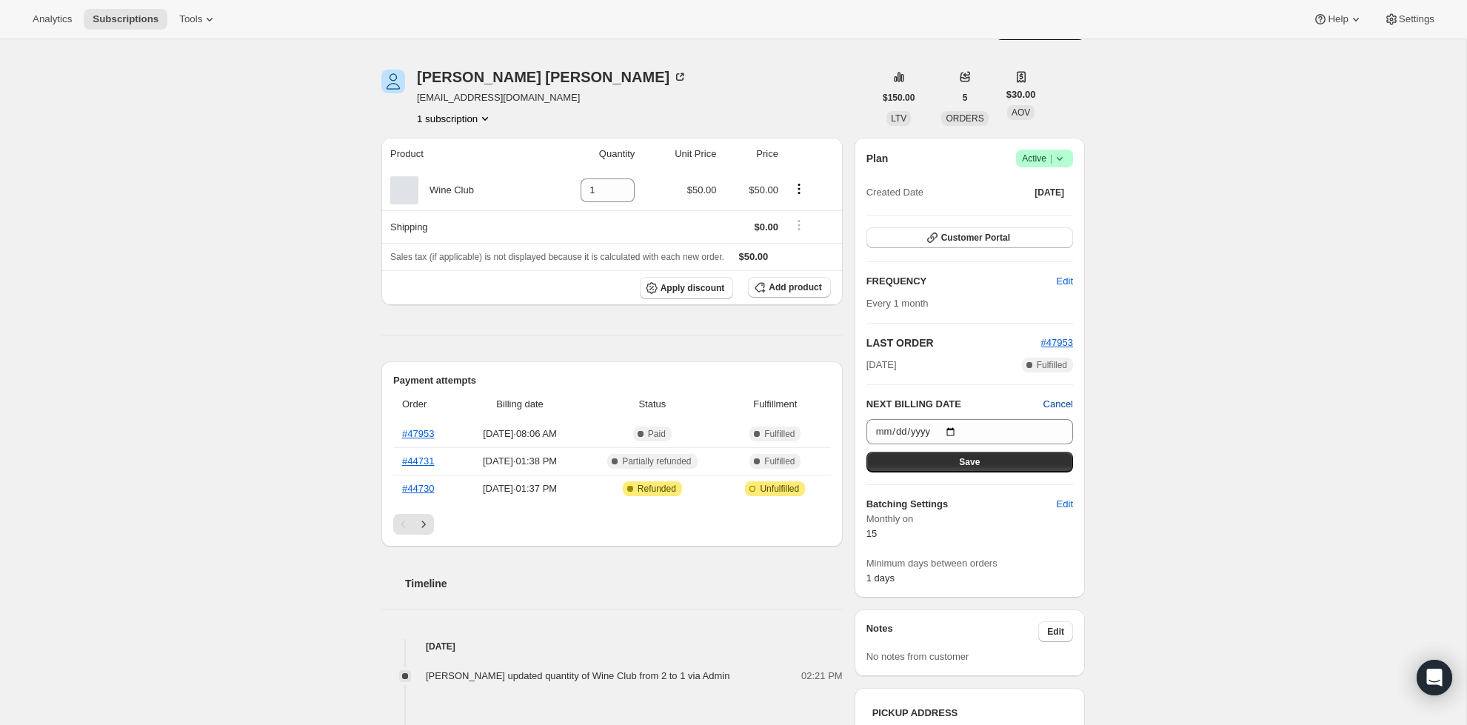
click at [1061, 401] on span "Cancel" at bounding box center [1059, 404] width 30 height 15
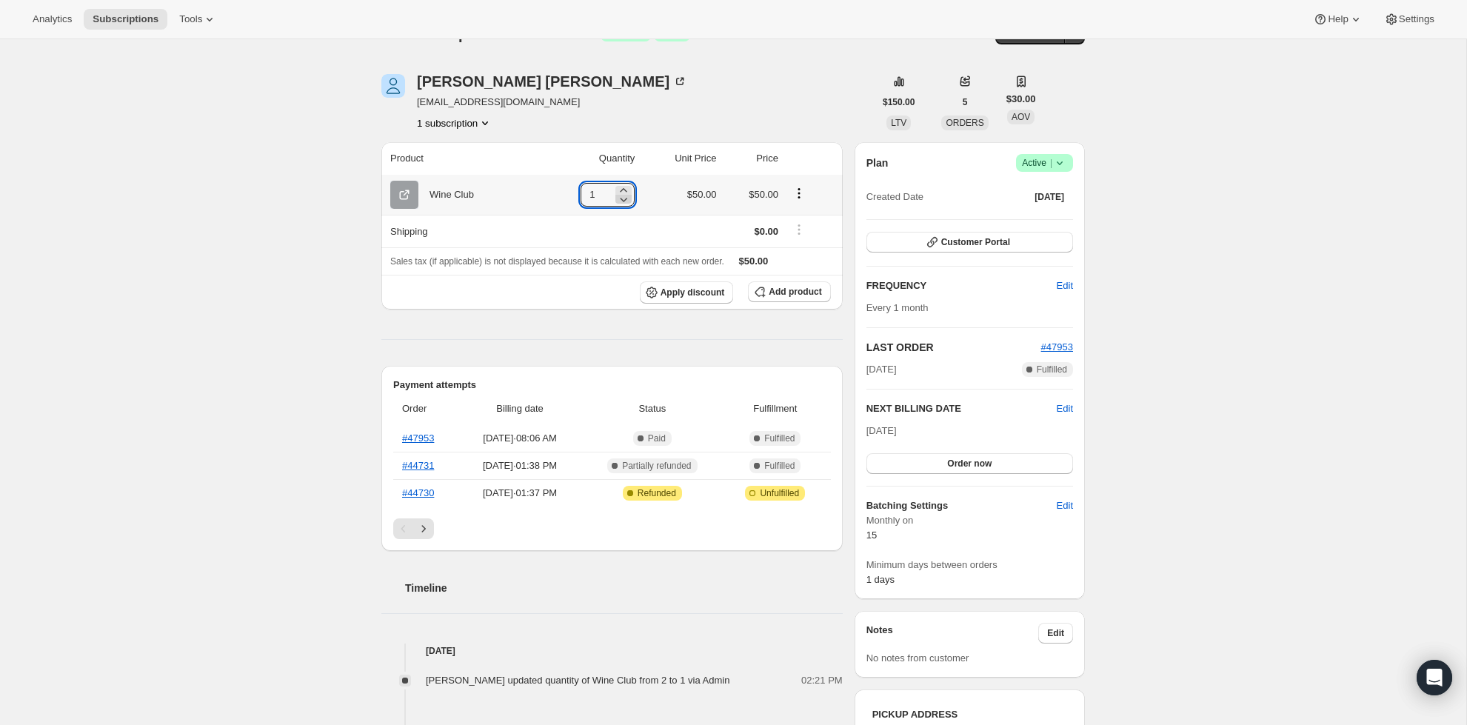
click at [617, 196] on icon at bounding box center [623, 199] width 15 height 15
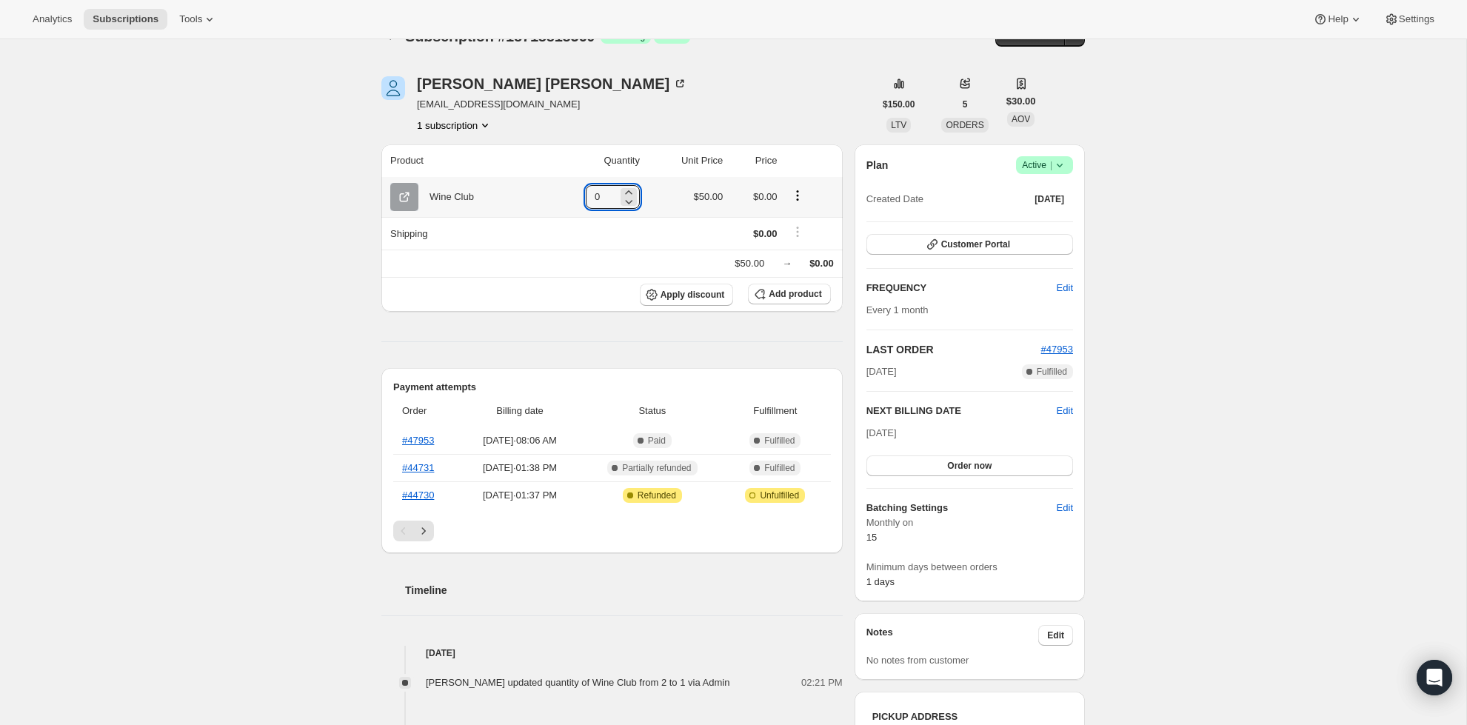
click at [630, 178] on td "0" at bounding box center [593, 197] width 104 height 40
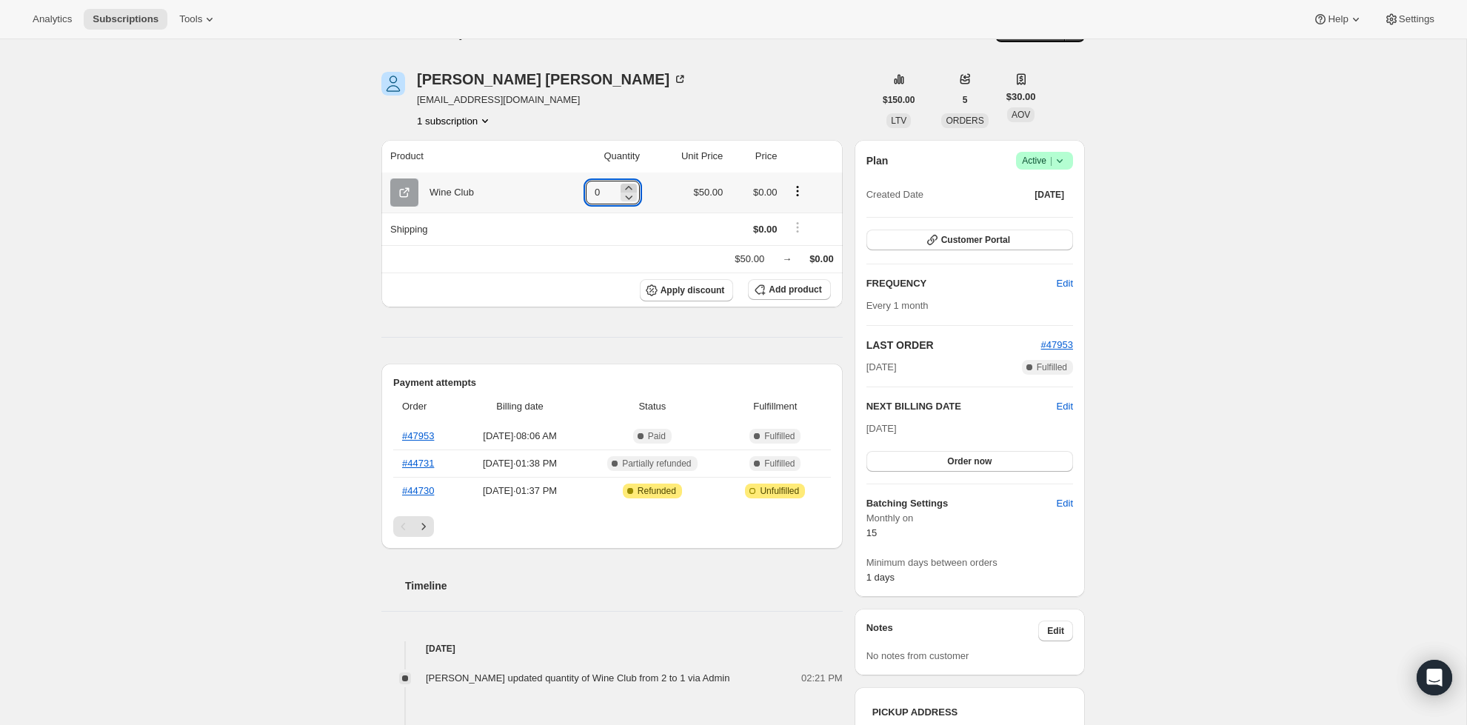
click at [628, 186] on icon at bounding box center [628, 188] width 15 height 15
type input "1"
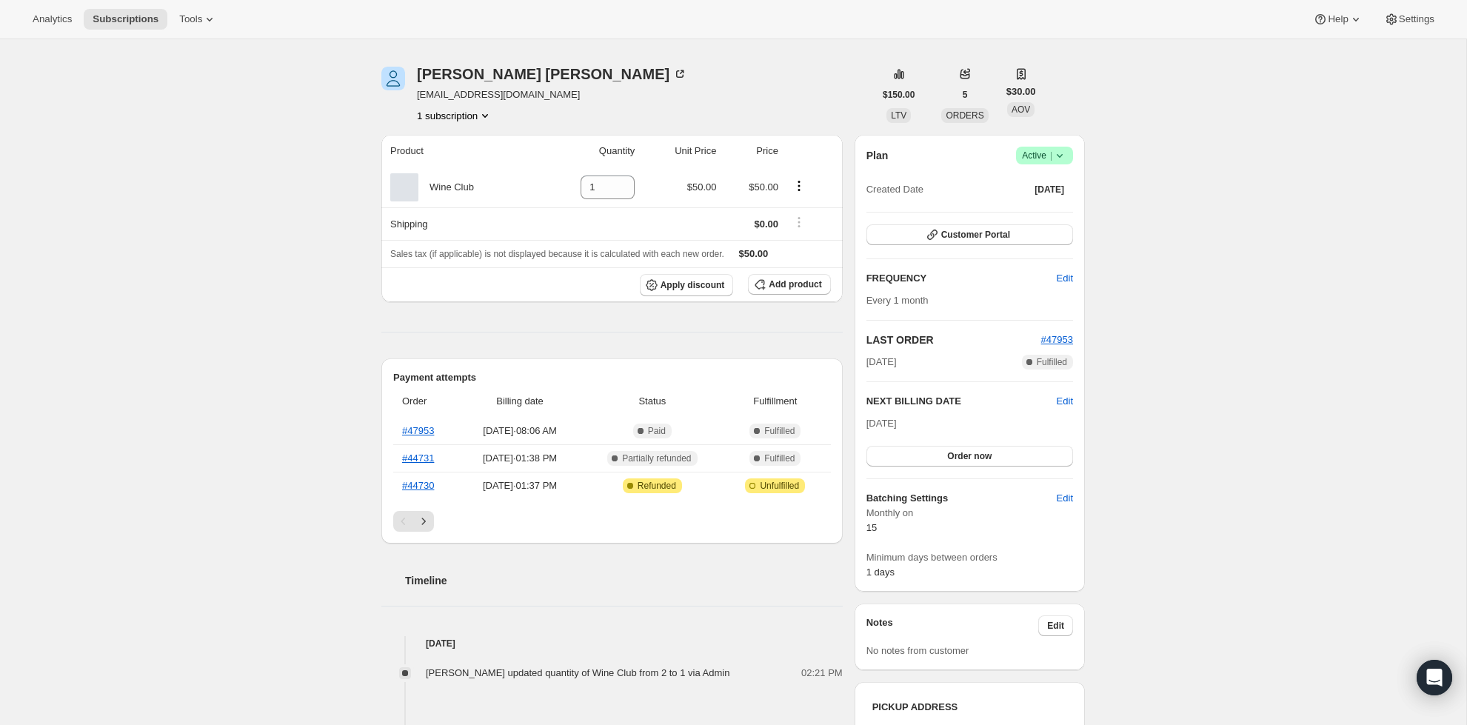
click at [187, 221] on div "Subscription #18718818560. This page is ready Subscription #18718818560 Success…" at bounding box center [733, 615] width 1467 height 1233
